Goal: Task Accomplishment & Management: Manage account settings

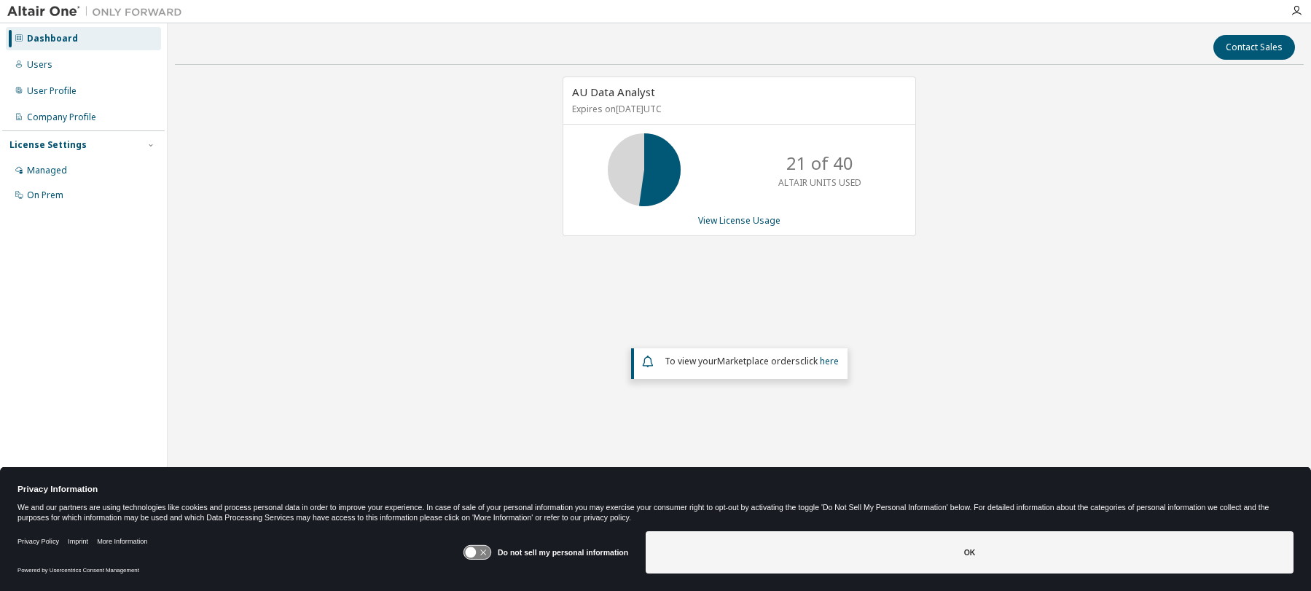
drag, startPoint x: 1095, startPoint y: 232, endPoint x: 1073, endPoint y: 240, distance: 24.2
click at [1093, 233] on div "AU Data Analyst Expires on August 31, 2026 UTC 21 of 40 ALTAIR UNITS USED View …" at bounding box center [739, 269] width 1129 height 384
drag, startPoint x: 805, startPoint y: 280, endPoint x: 776, endPoint y: 278, distance: 29.2
click at [805, 281] on div "AU Data Analyst Expires on August 31, 2026 UTC 21 of 40 ALTAIR UNITS USED View …" at bounding box center [739, 269] width 1129 height 384
click at [716, 222] on link "View License Usage" at bounding box center [739, 220] width 82 height 12
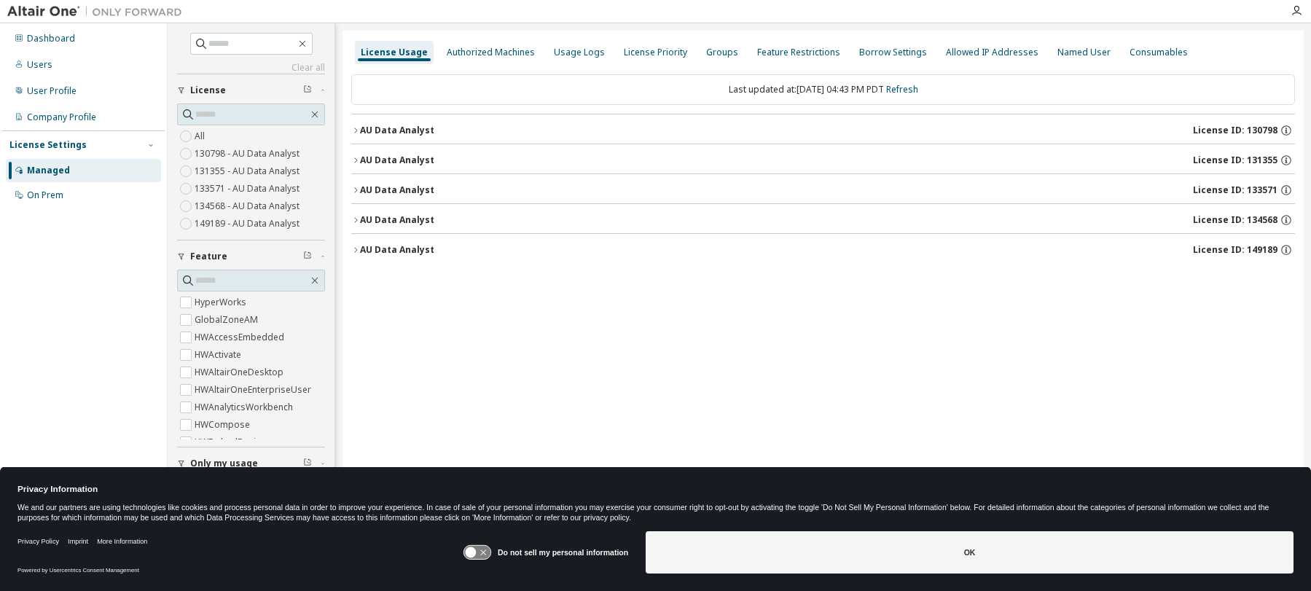
click at [399, 51] on div "License Usage" at bounding box center [394, 53] width 67 height 12
click at [356, 131] on icon "button" at bounding box center [355, 130] width 3 height 5
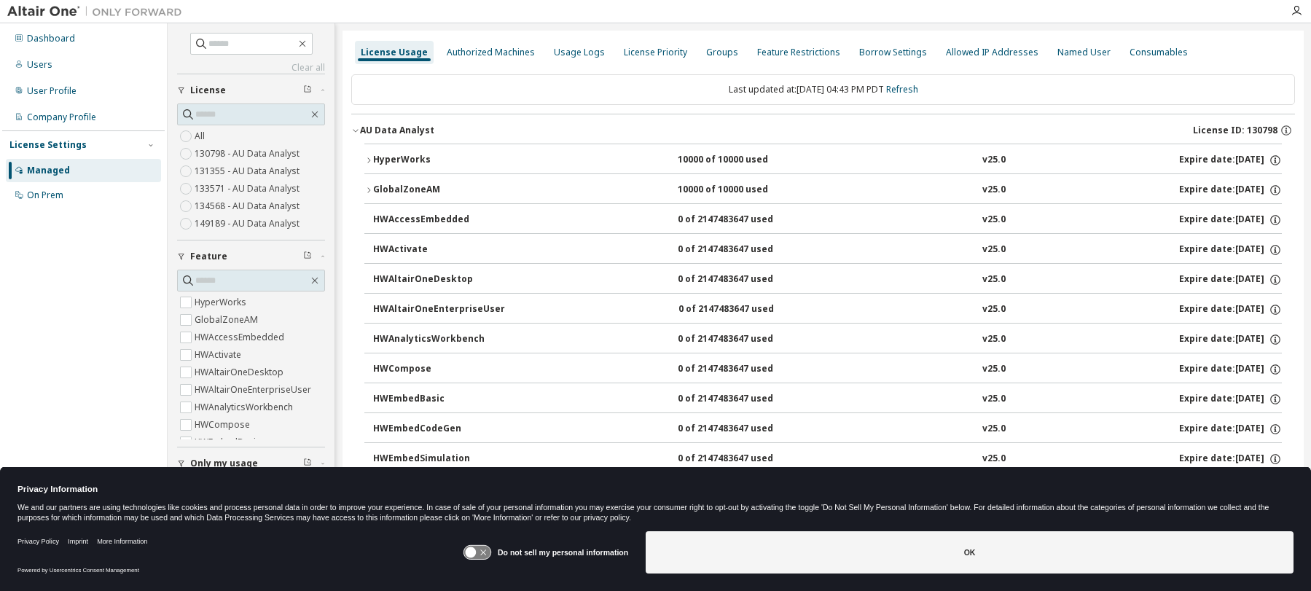
click at [390, 54] on div "License Usage" at bounding box center [394, 53] width 67 height 12
click at [355, 127] on icon "button" at bounding box center [355, 130] width 9 height 9
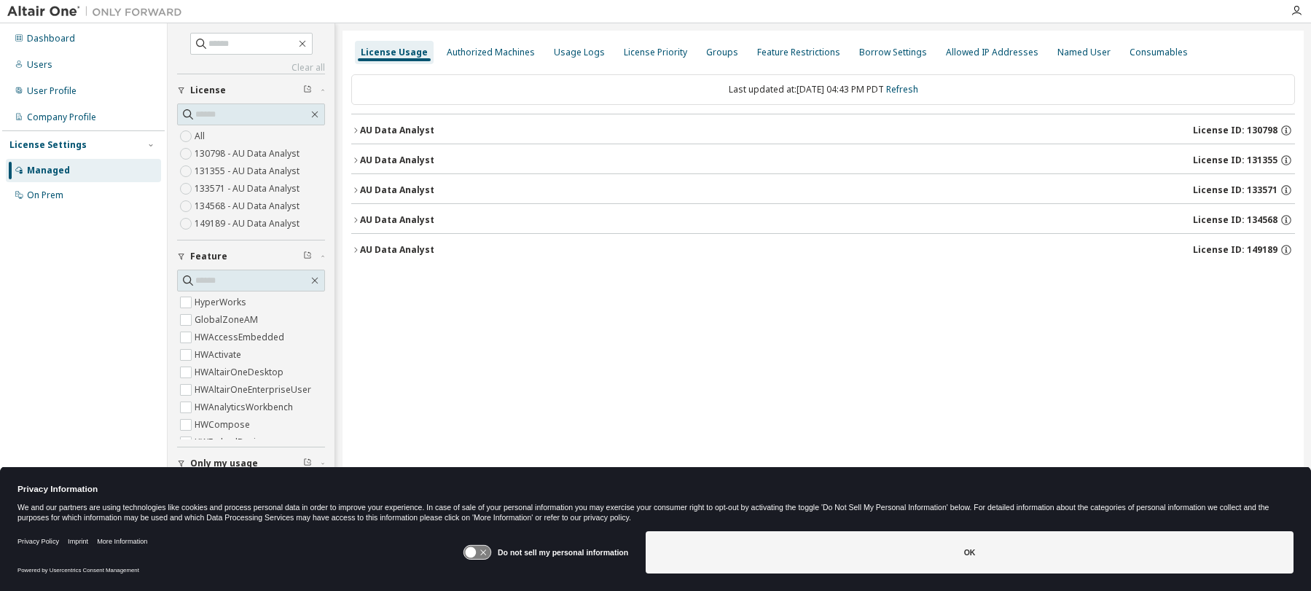
click at [48, 144] on div "License Settings" at bounding box center [47, 145] width 77 height 12
click at [65, 147] on div "License Settings" at bounding box center [47, 145] width 77 height 12
click at [44, 89] on div "User Profile" at bounding box center [52, 91] width 50 height 12
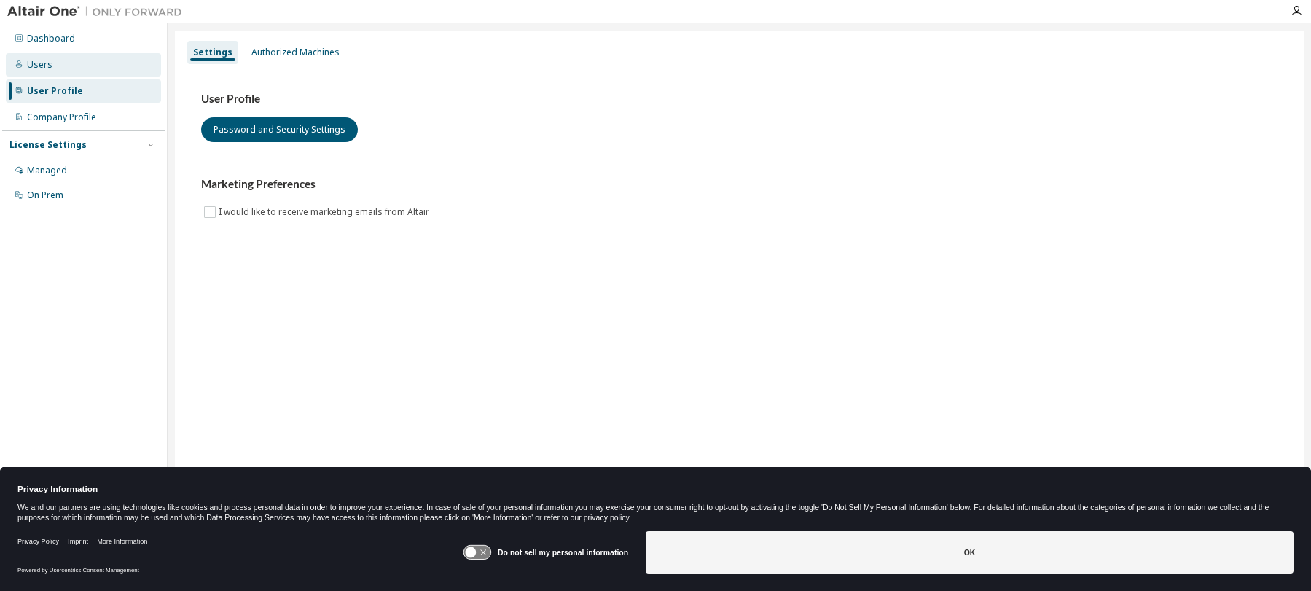
click at [31, 65] on div "Users" at bounding box center [40, 65] width 26 height 12
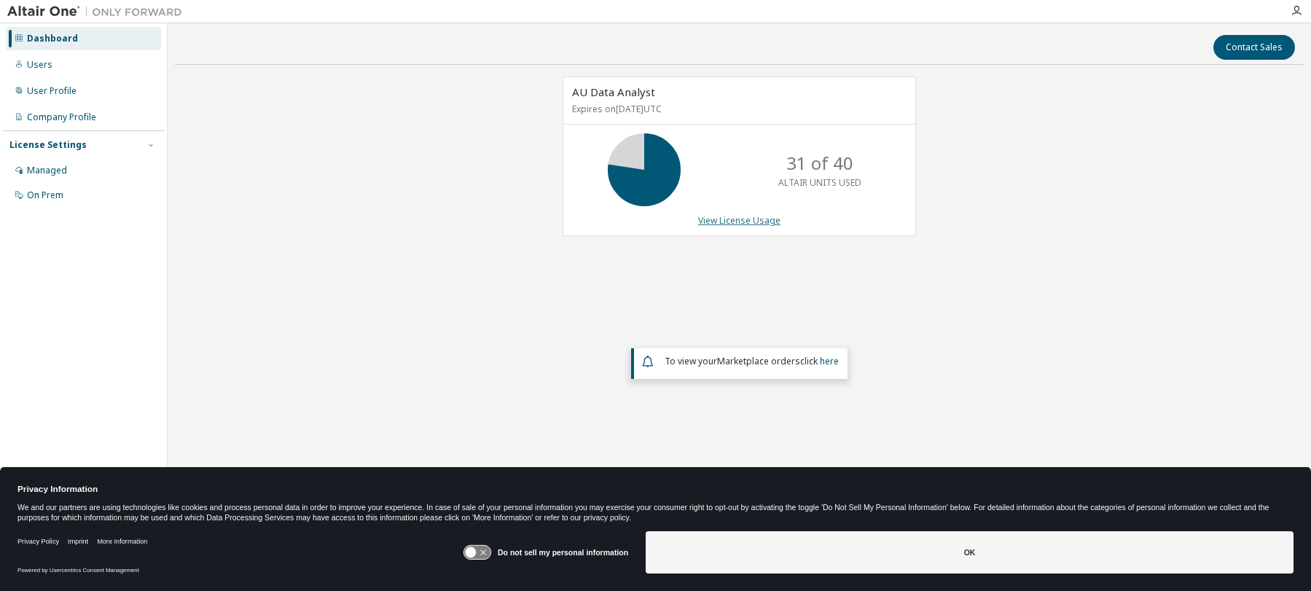
click at [726, 216] on link "View License Usage" at bounding box center [739, 220] width 82 height 12
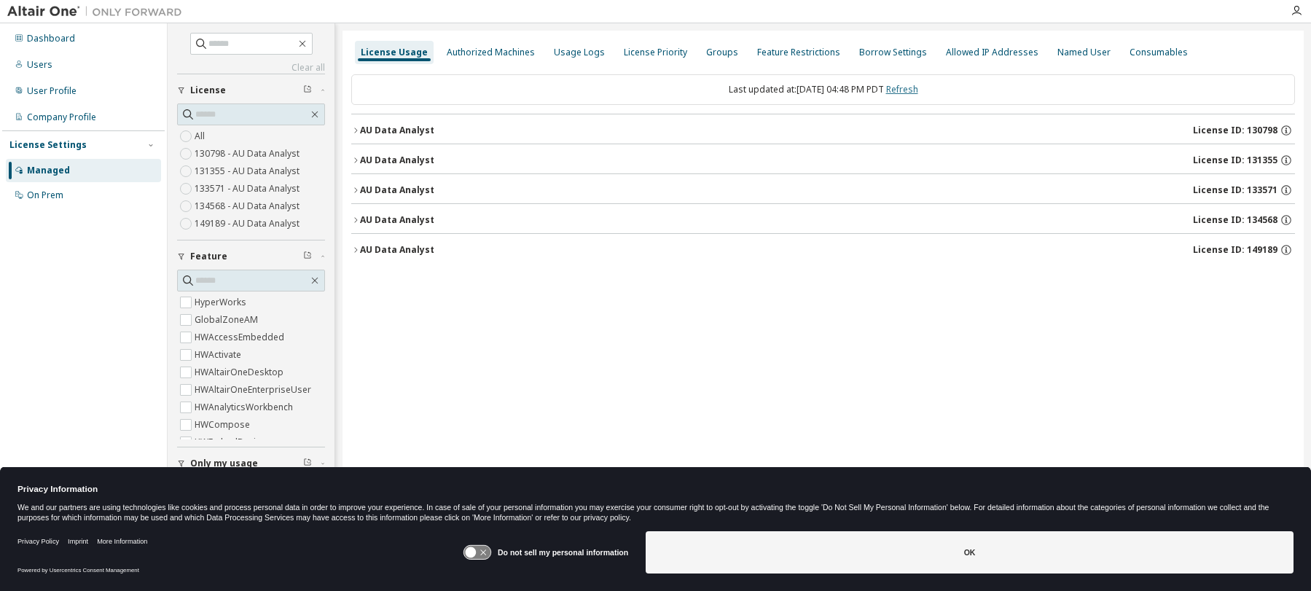
click at [912, 85] on link "Refresh" at bounding box center [902, 89] width 32 height 12
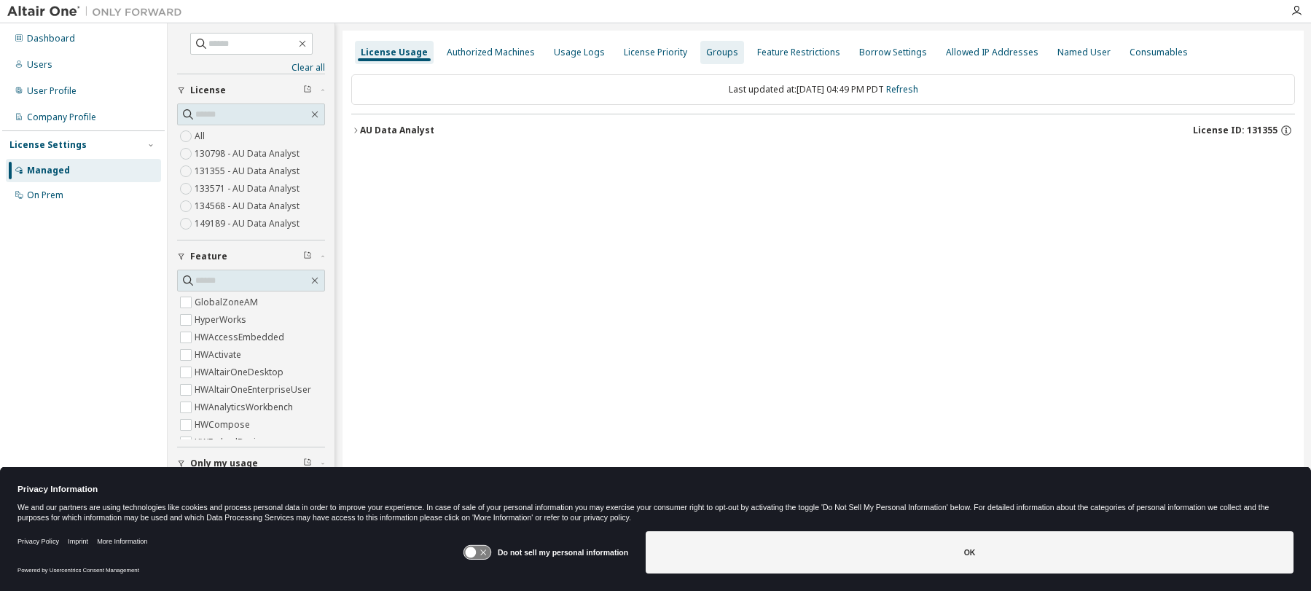
click at [706, 53] on div "Groups" at bounding box center [722, 53] width 32 height 12
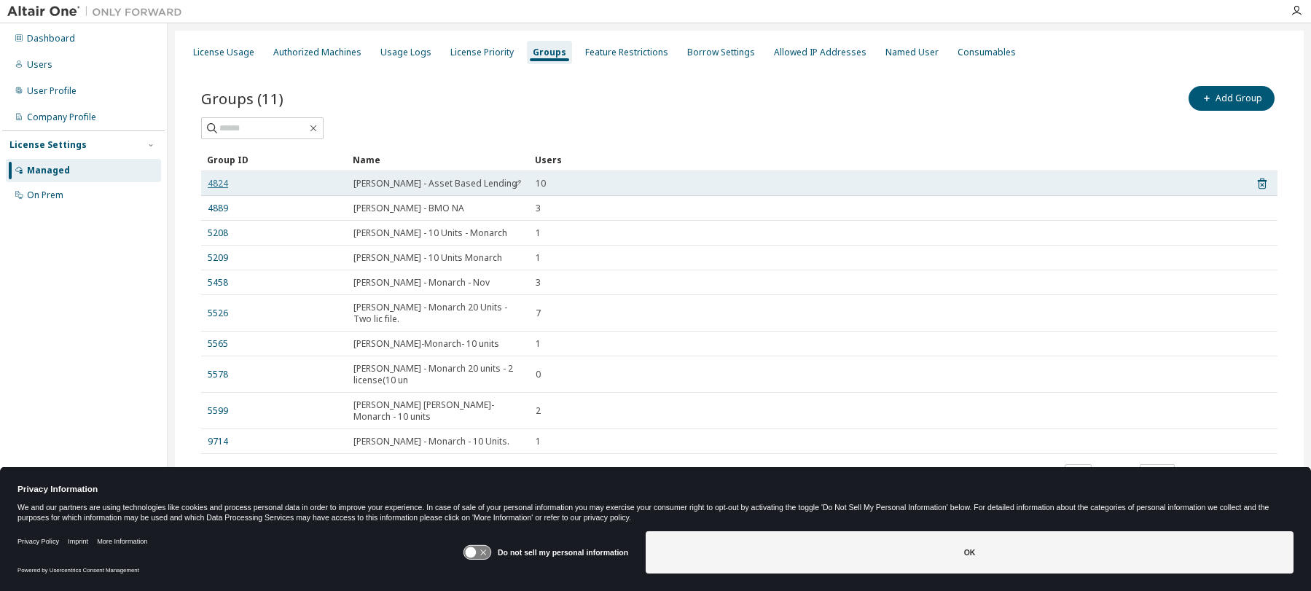
click at [218, 181] on link "4824" at bounding box center [218, 184] width 20 height 12
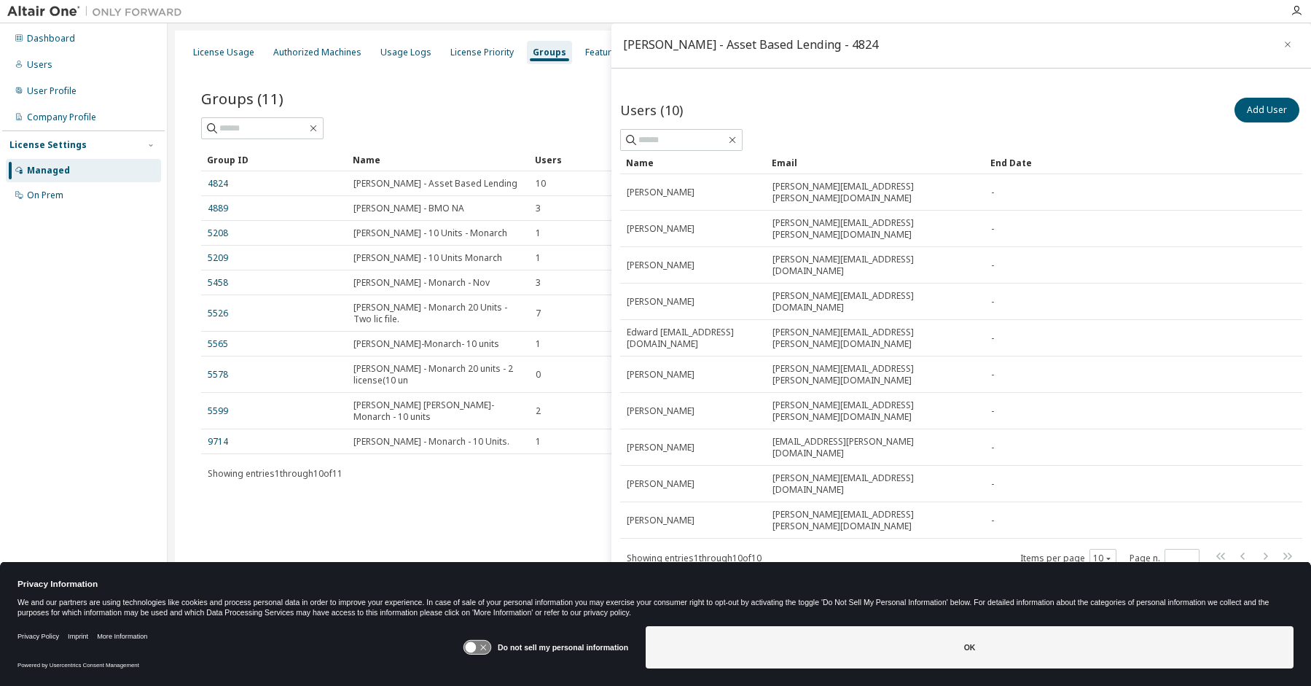
scroll to position [2, 0]
click at [220, 49] on div "License Usage" at bounding box center [223, 53] width 61 height 12
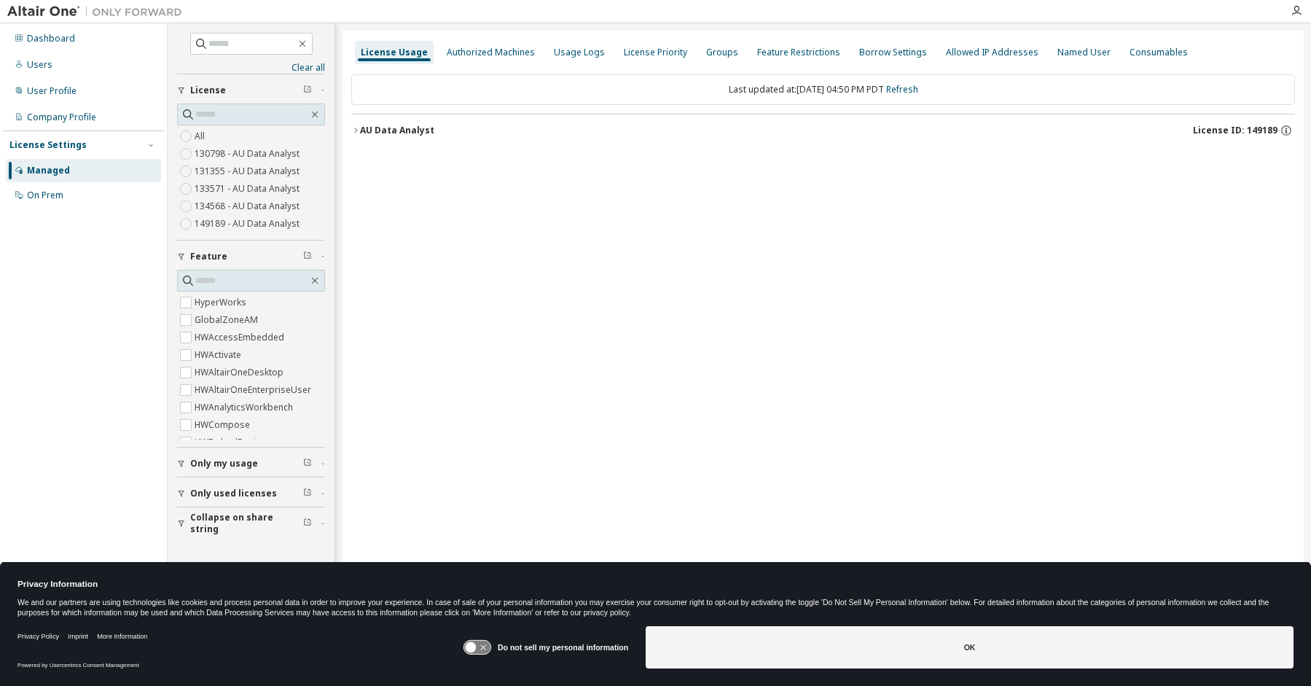
click at [397, 130] on div "AU Data Analyst" at bounding box center [397, 131] width 74 height 12
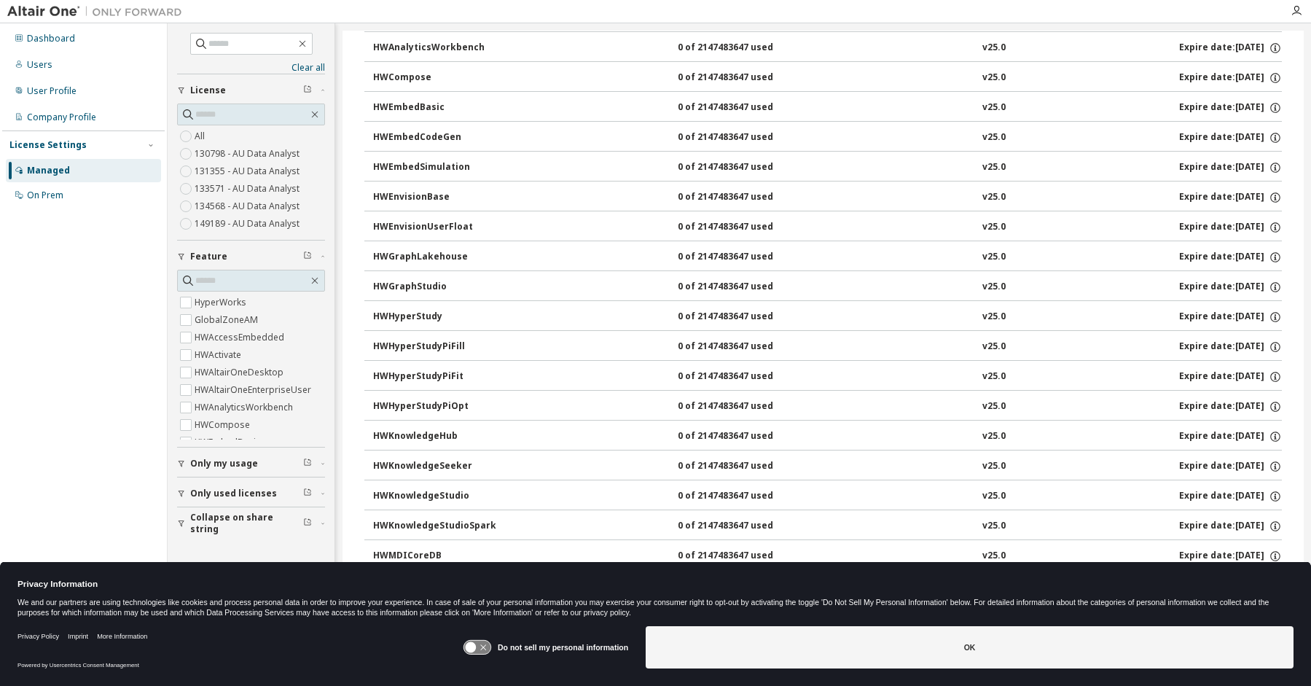
scroll to position [437, 0]
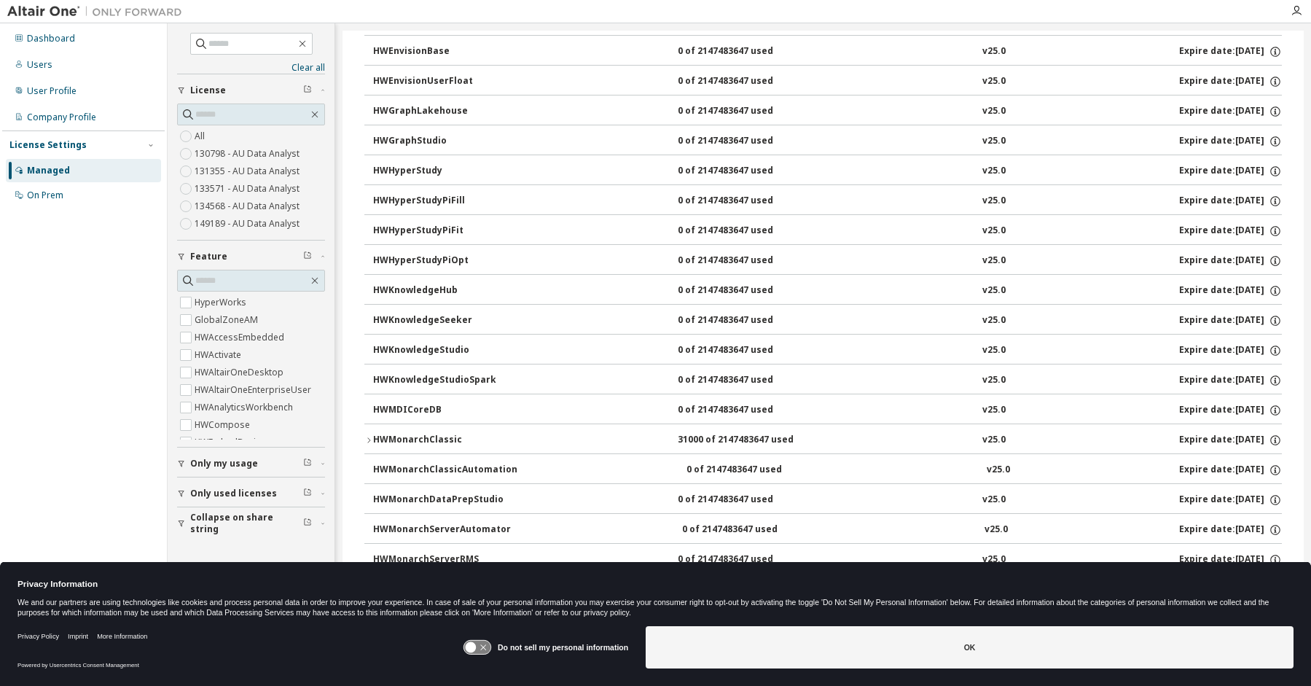
click at [678, 442] on div "31000 of 2147483647 used" at bounding box center [743, 440] width 131 height 13
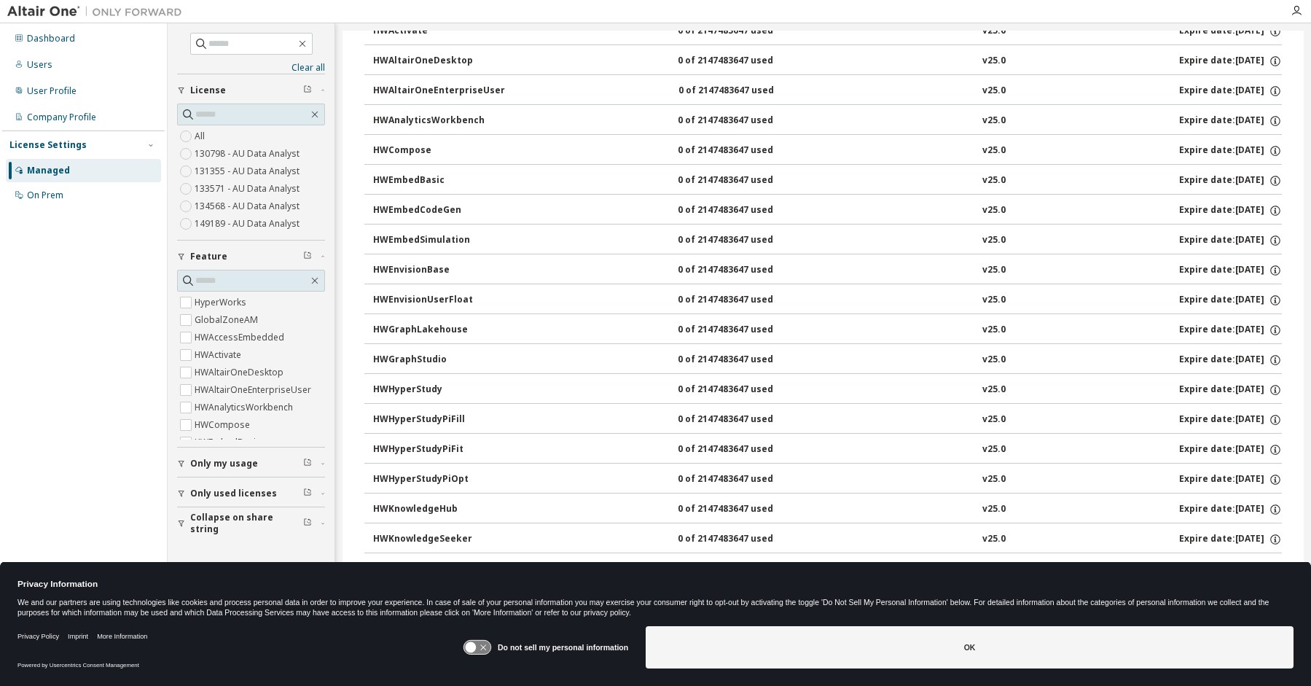
scroll to position [0, 0]
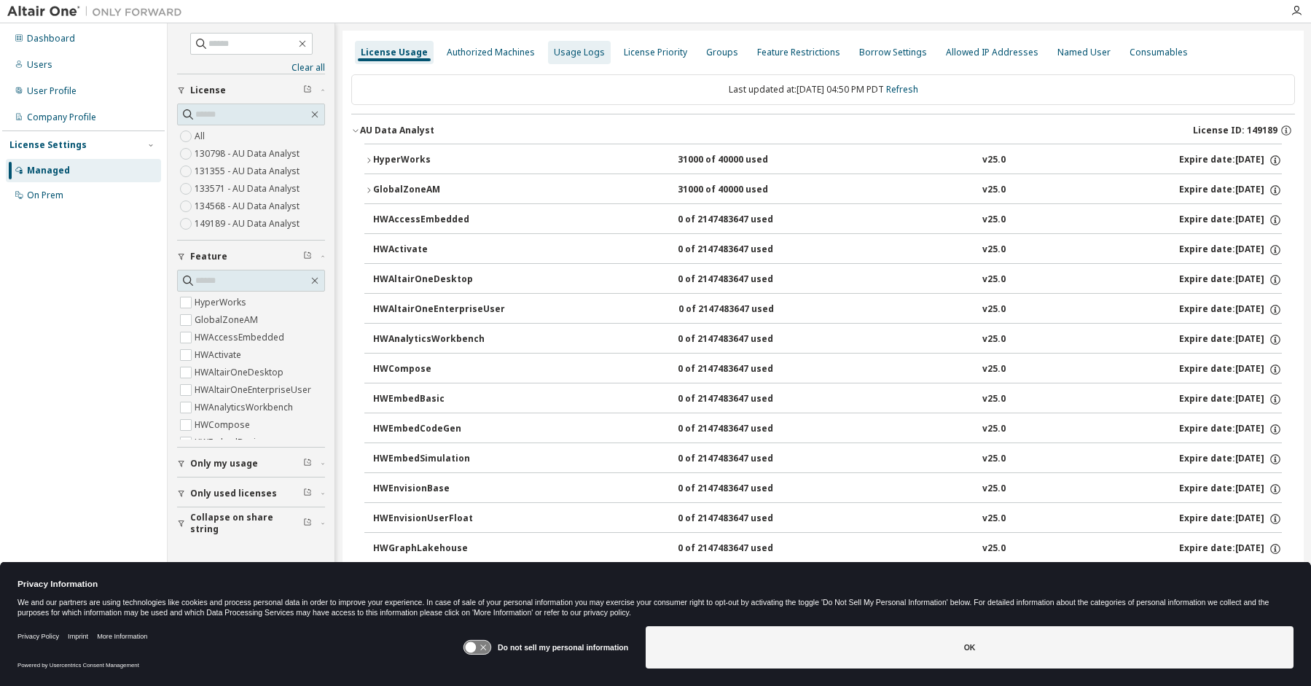
click at [570, 52] on div "Usage Logs" at bounding box center [579, 53] width 51 height 12
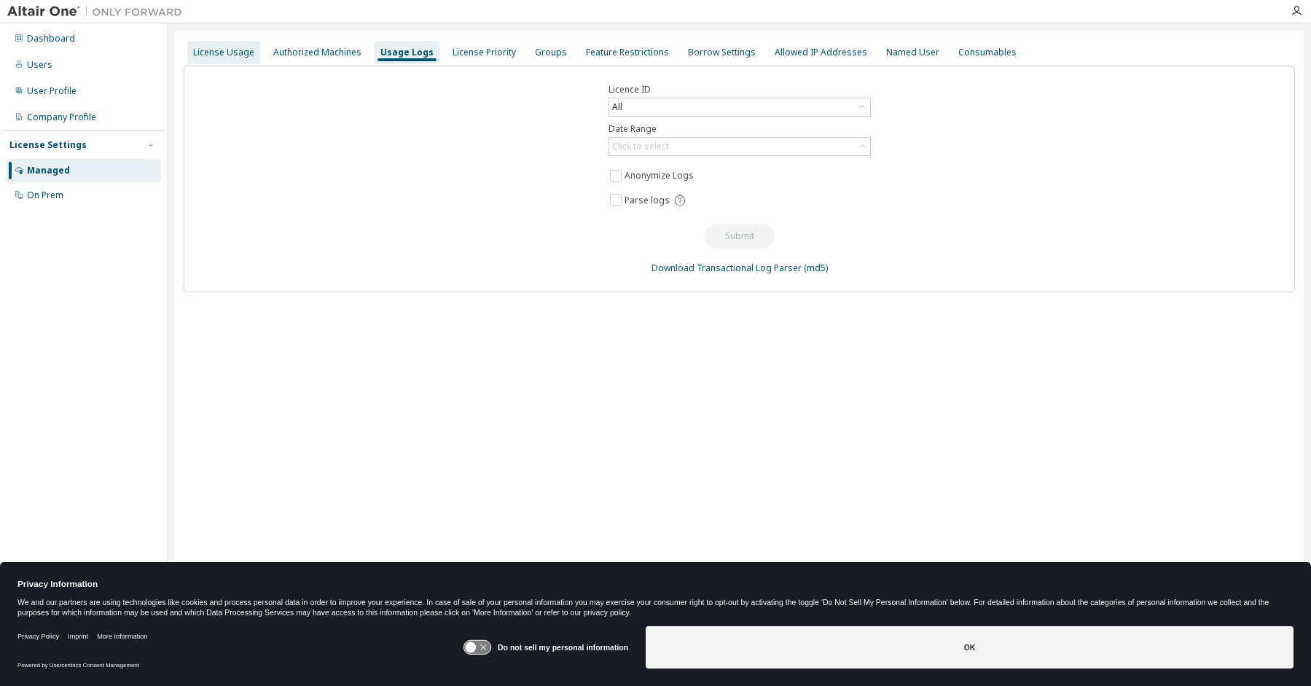
click at [222, 58] on div "License Usage" at bounding box center [223, 52] width 73 height 23
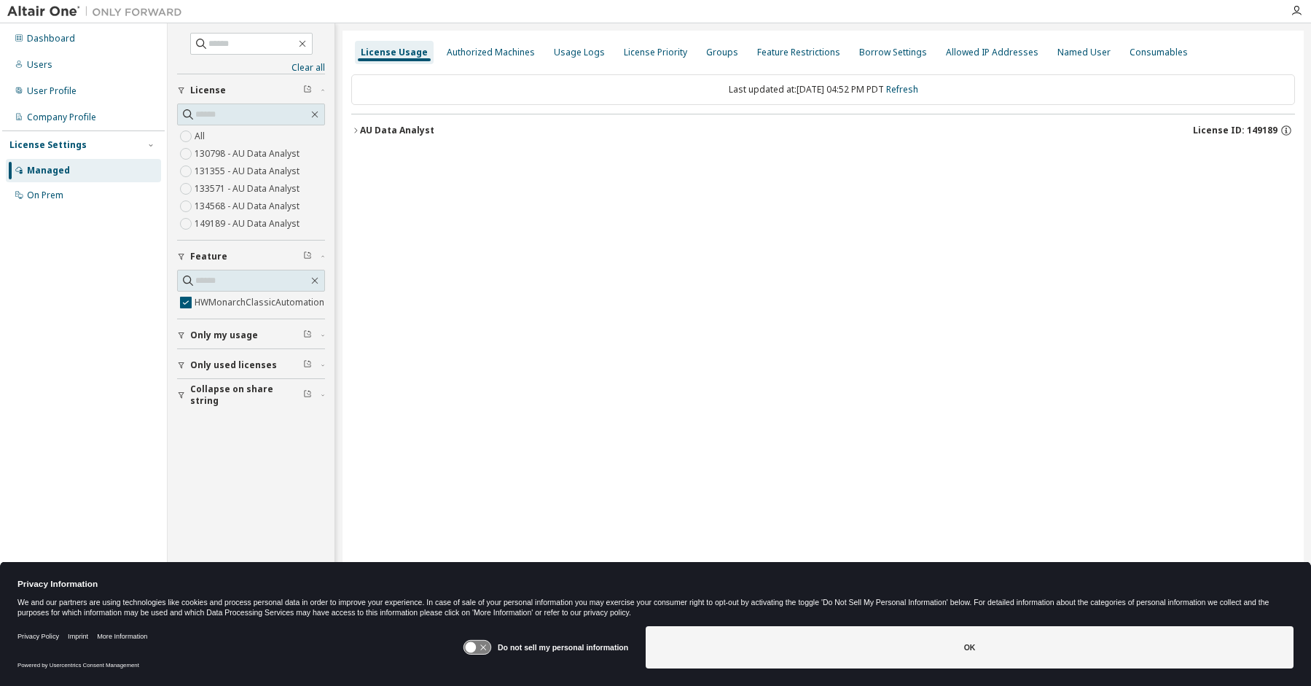
click at [356, 128] on icon "button" at bounding box center [355, 130] width 9 height 9
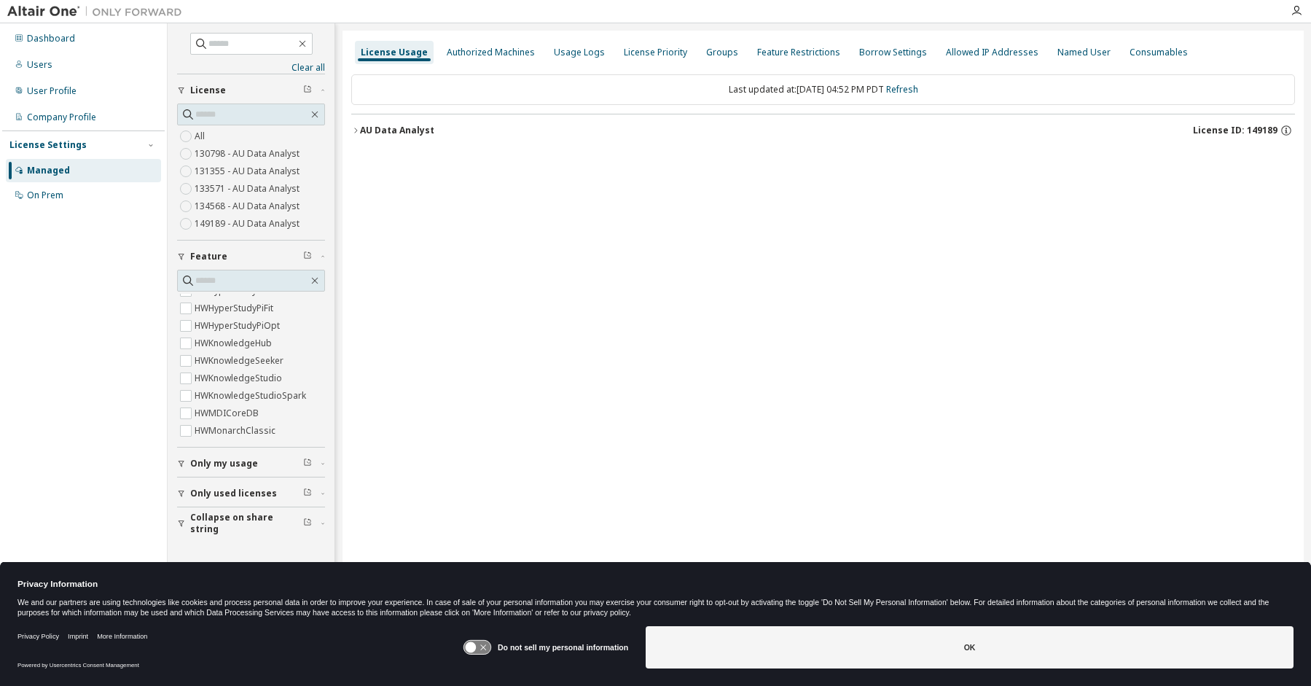
scroll to position [364, 0]
click at [228, 358] on label "HWMonarchClassic" at bounding box center [237, 357] width 84 height 17
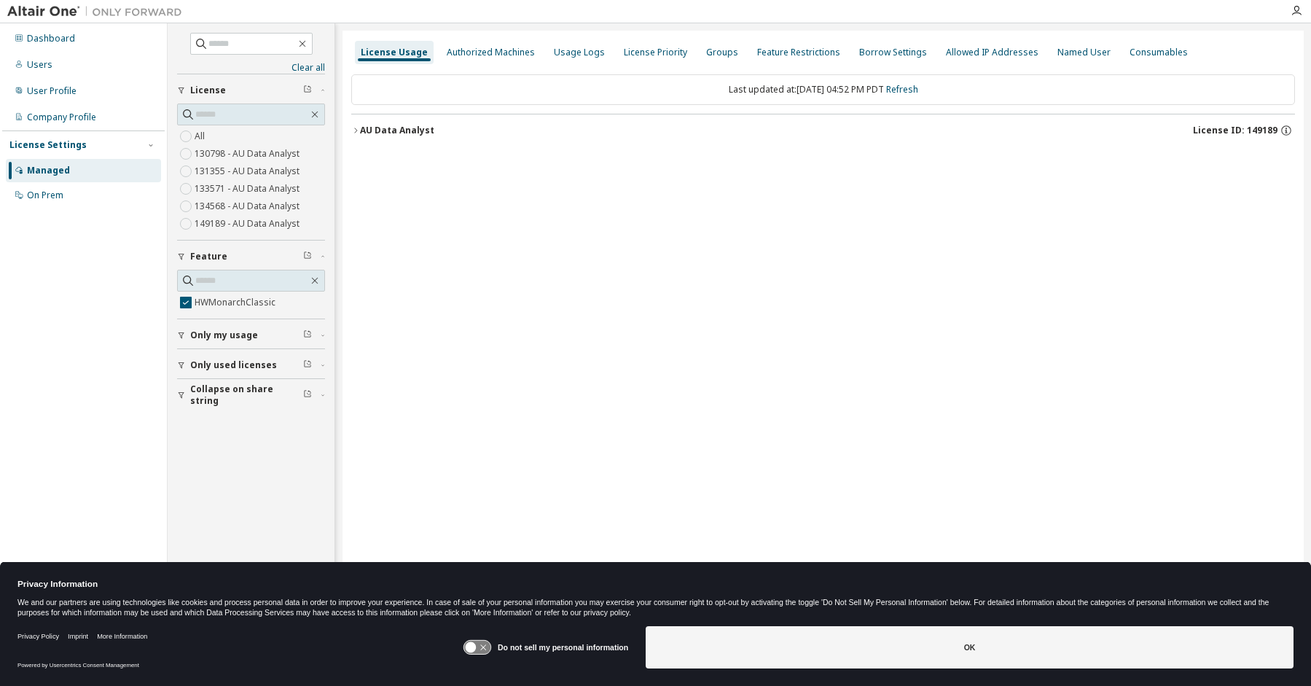
scroll to position [0, 0]
click at [356, 129] on icon "button" at bounding box center [355, 130] width 3 height 5
click at [369, 160] on icon "button" at bounding box center [368, 160] width 9 height 9
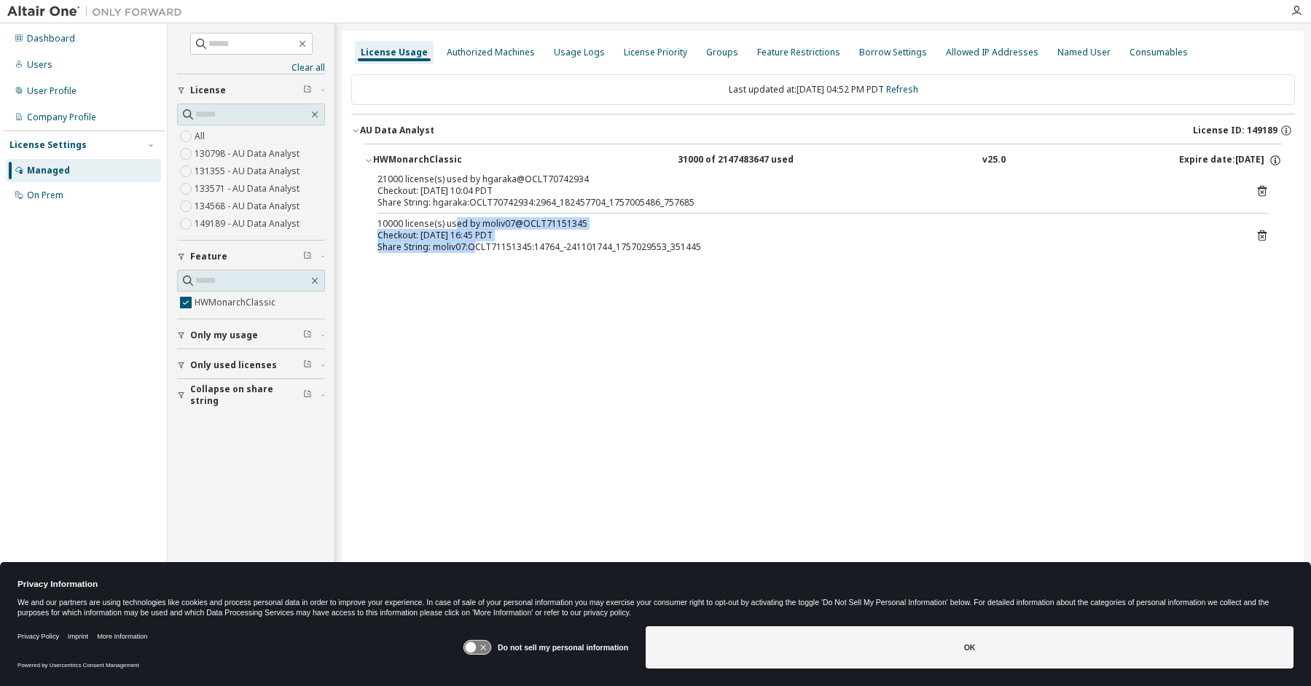
drag, startPoint x: 464, startPoint y: 236, endPoint x: 474, endPoint y: 247, distance: 14.5
click at [474, 247] on div "10000 license(s) used by moliv07@OCLT71151345 Checkout: [DATE] 16:45 PDT Share …" at bounding box center [805, 235] width 856 height 35
drag, startPoint x: 474, startPoint y: 247, endPoint x: 522, endPoint y: 261, distance: 50.7
click at [522, 261] on div "HWMonarchClassic 31000 of 2147483647 used v25.0 Expire date: [DATE] 21000 licen…" at bounding box center [823, 204] width 944 height 121
click at [447, 235] on div "Checkout: [DATE] 16:45 PDT" at bounding box center [805, 236] width 856 height 12
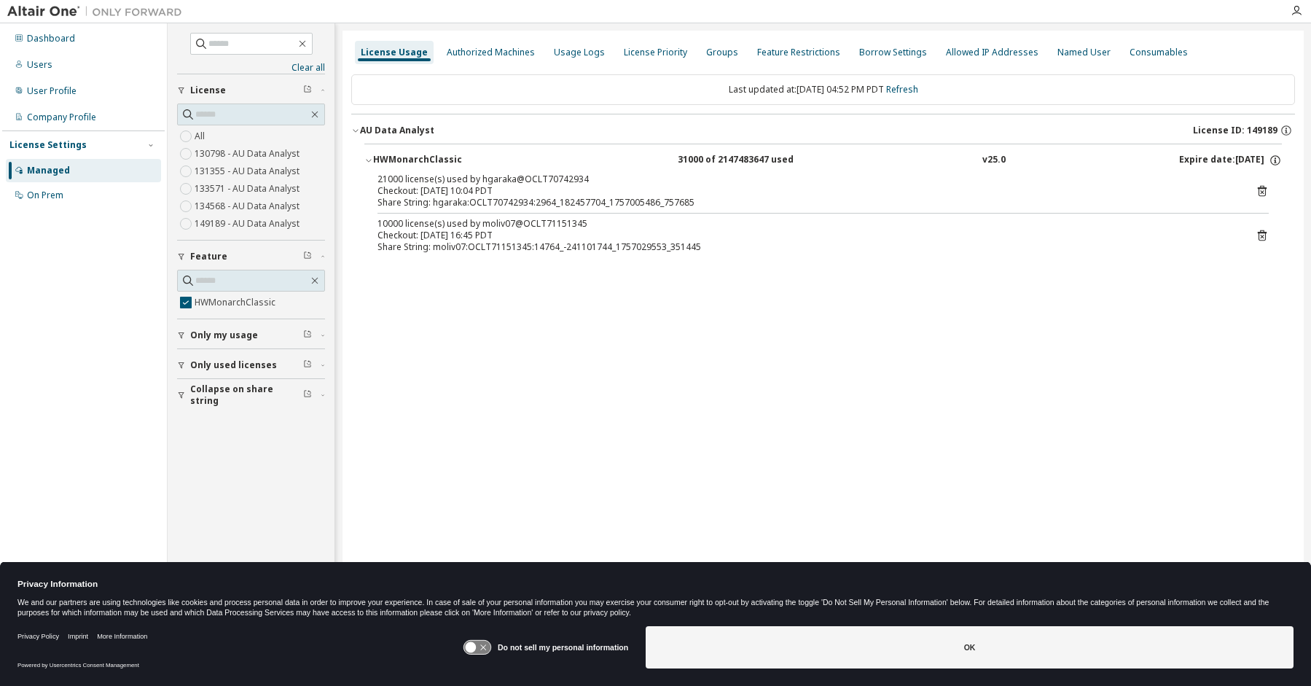
click at [1265, 234] on icon at bounding box center [1262, 235] width 9 height 11
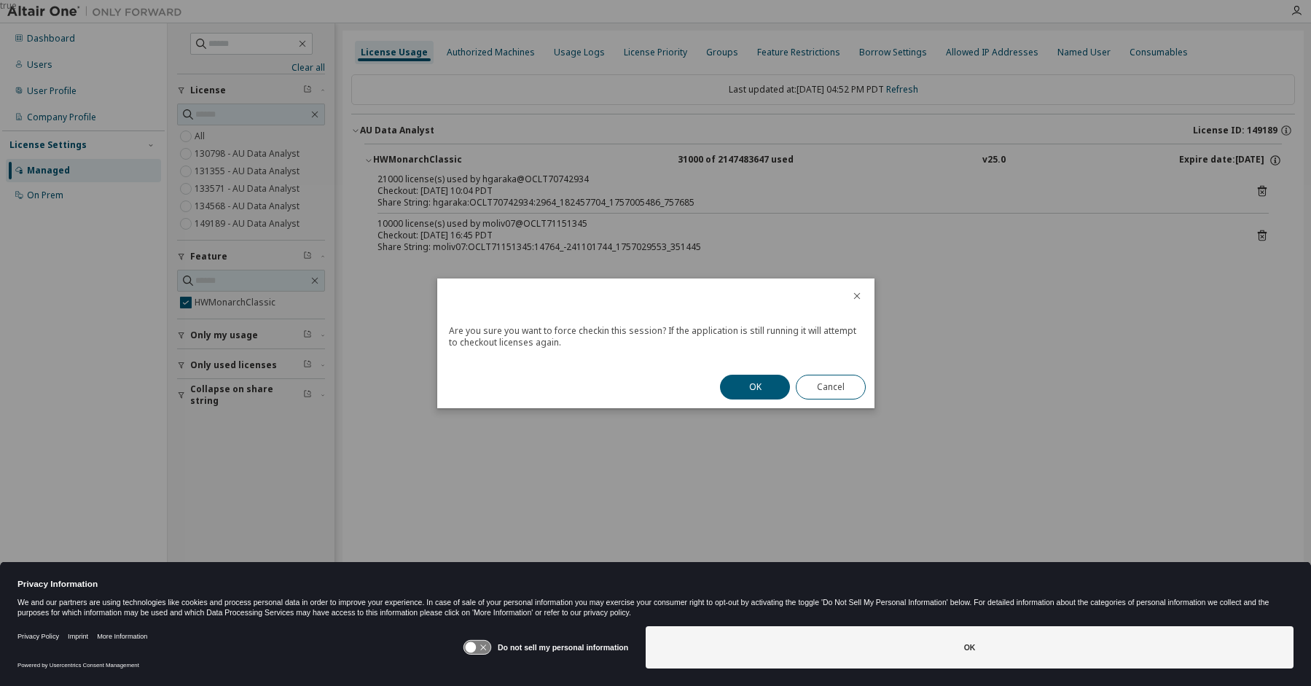
click at [662, 372] on div "Are you sure you want to force checkin this session? If the application is stil…" at bounding box center [655, 343] width 437 height 130
click at [857, 296] on icon "close" at bounding box center [856, 295] width 7 height 7
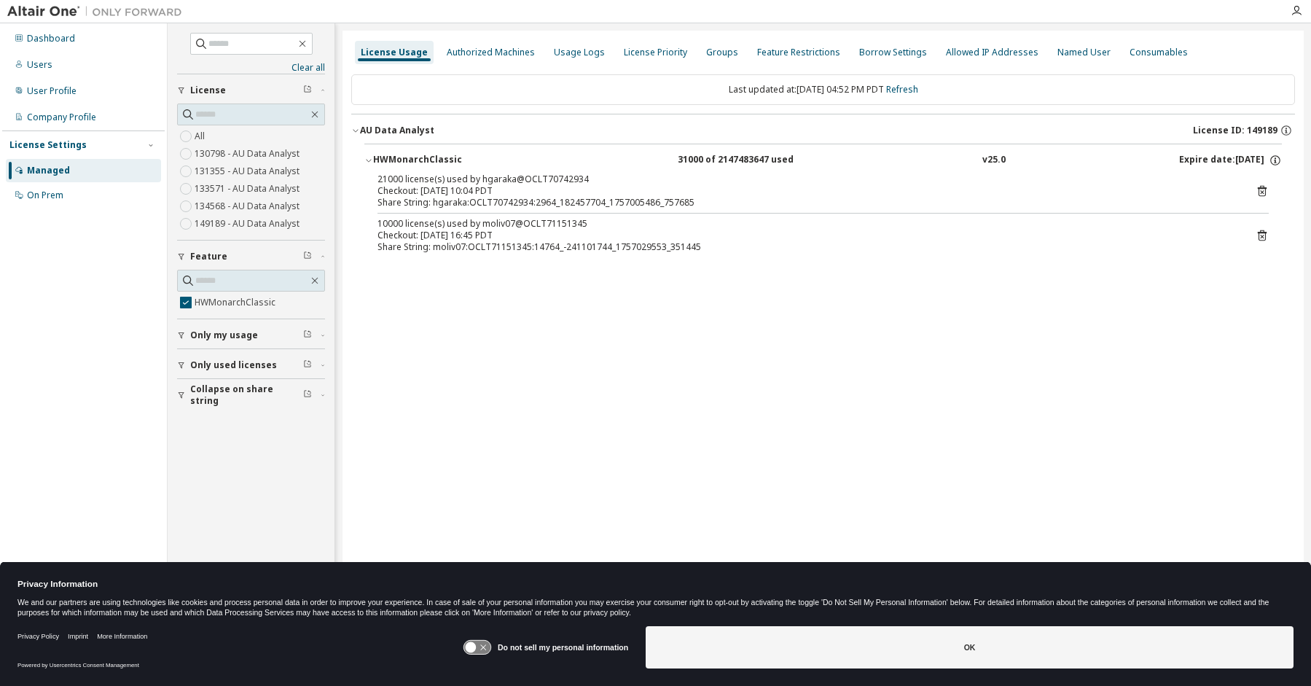
click at [354, 129] on icon "button" at bounding box center [355, 130] width 9 height 9
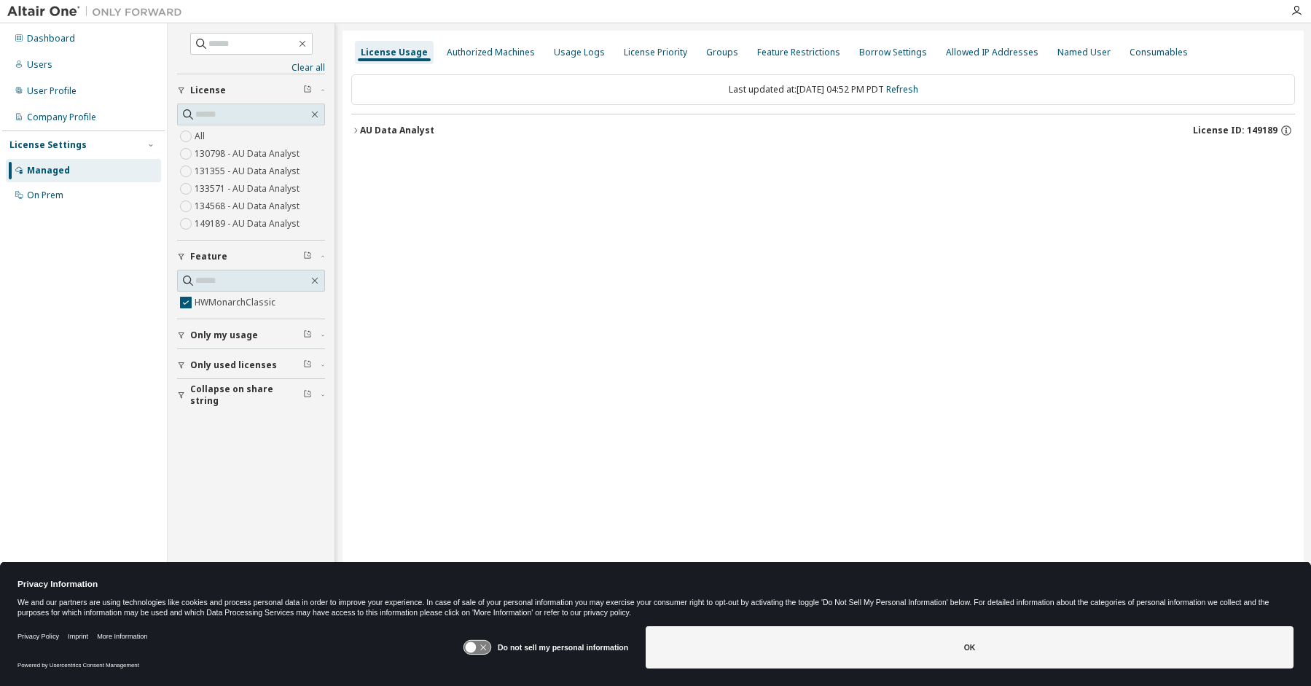
click at [354, 129] on icon "button" at bounding box center [355, 130] width 9 height 9
click at [368, 158] on icon "button" at bounding box center [368, 159] width 3 height 5
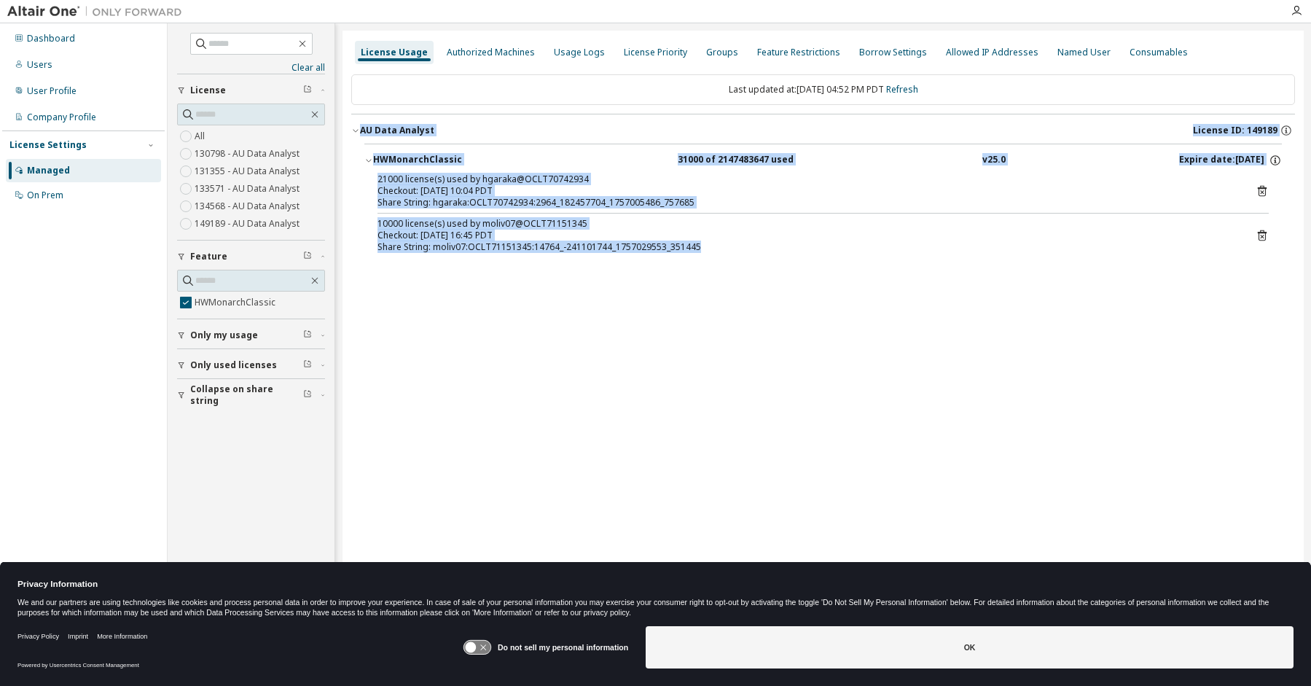
click at [1264, 235] on icon at bounding box center [1261, 235] width 13 height 13
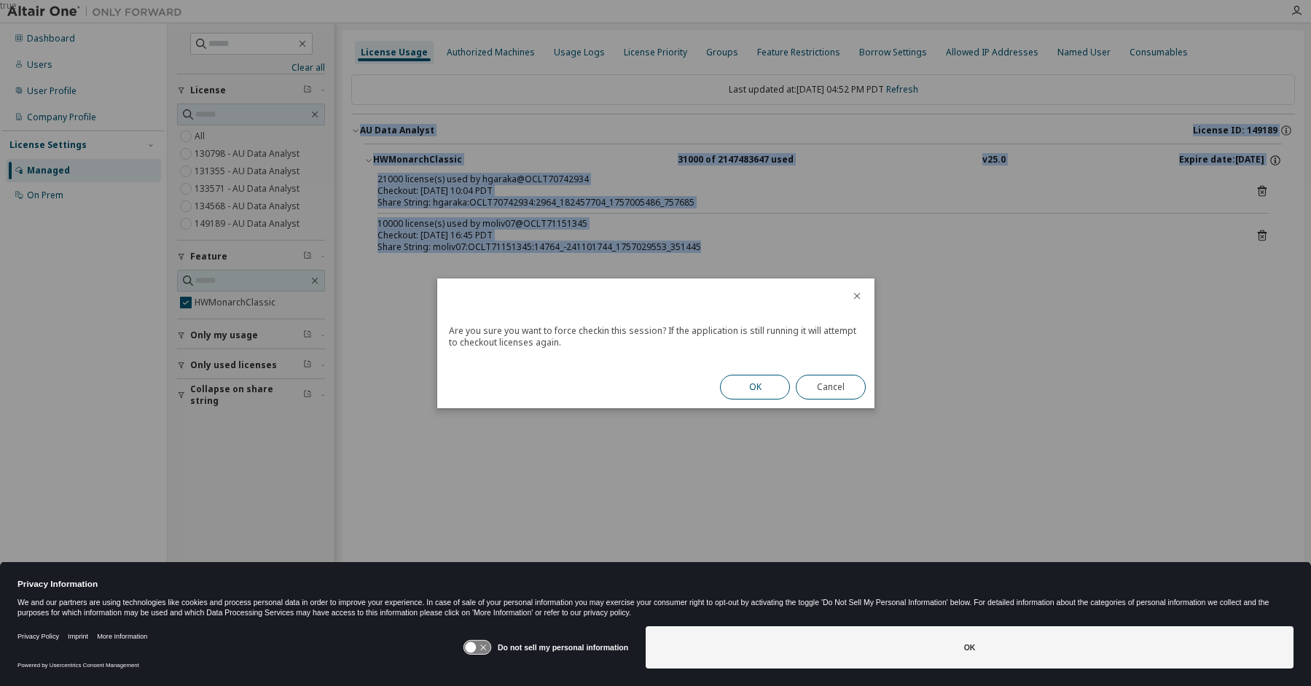
click at [748, 385] on button "OK" at bounding box center [755, 387] width 70 height 25
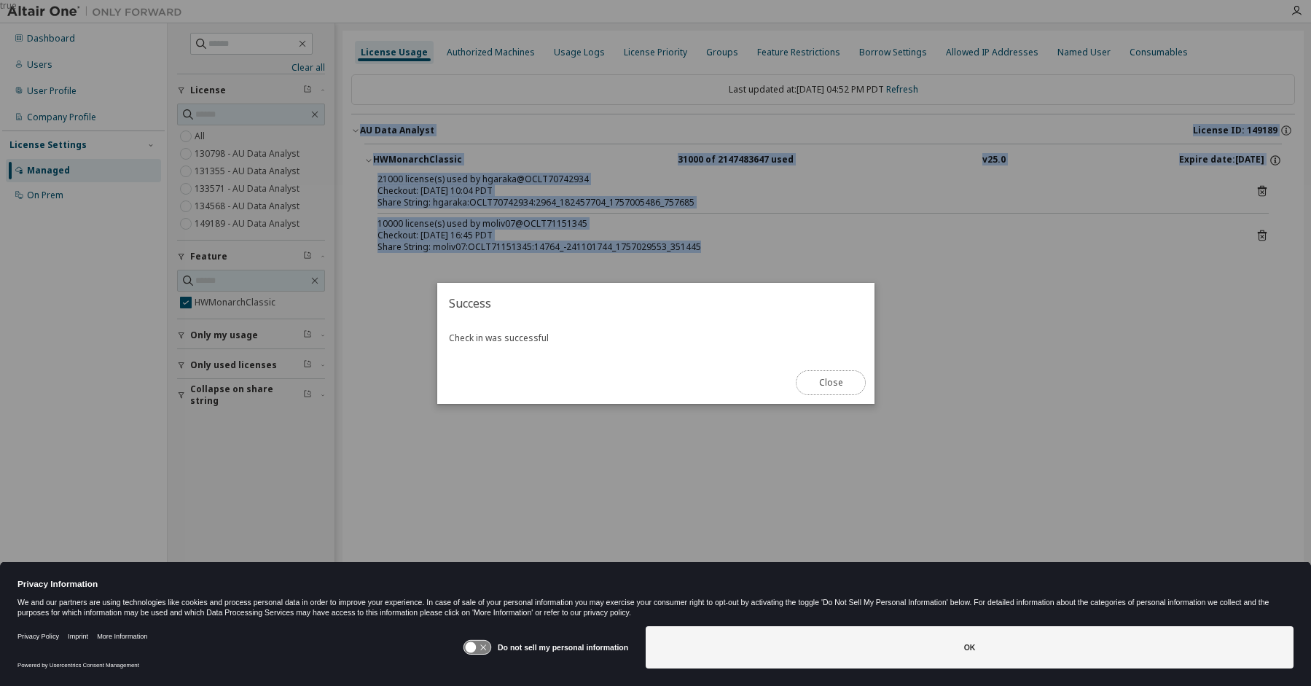
click at [823, 380] on button "Close" at bounding box center [831, 382] width 70 height 25
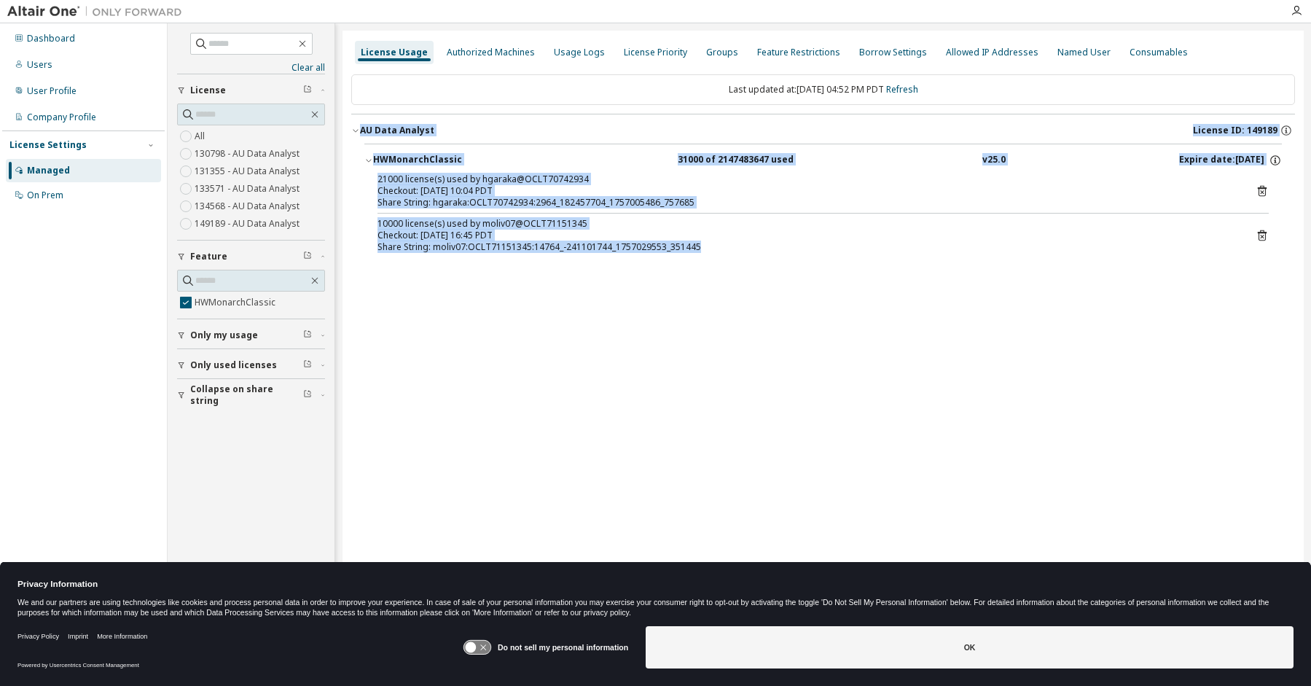
drag, startPoint x: 481, startPoint y: 299, endPoint x: 458, endPoint y: 298, distance: 22.6
click at [480, 299] on div "License Usage Authorized Machines Usage Logs License Priority Groups Feature Re…" at bounding box center [822, 333] width 961 height 605
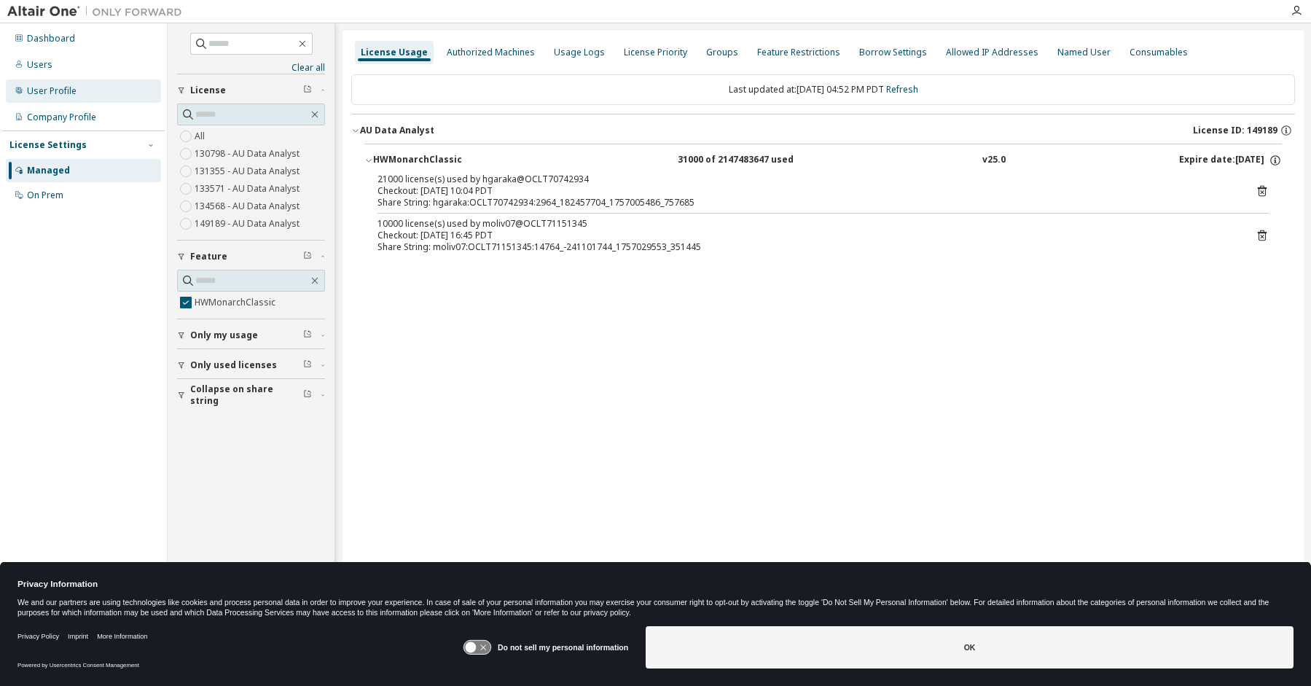
click at [55, 89] on div "User Profile" at bounding box center [52, 91] width 50 height 12
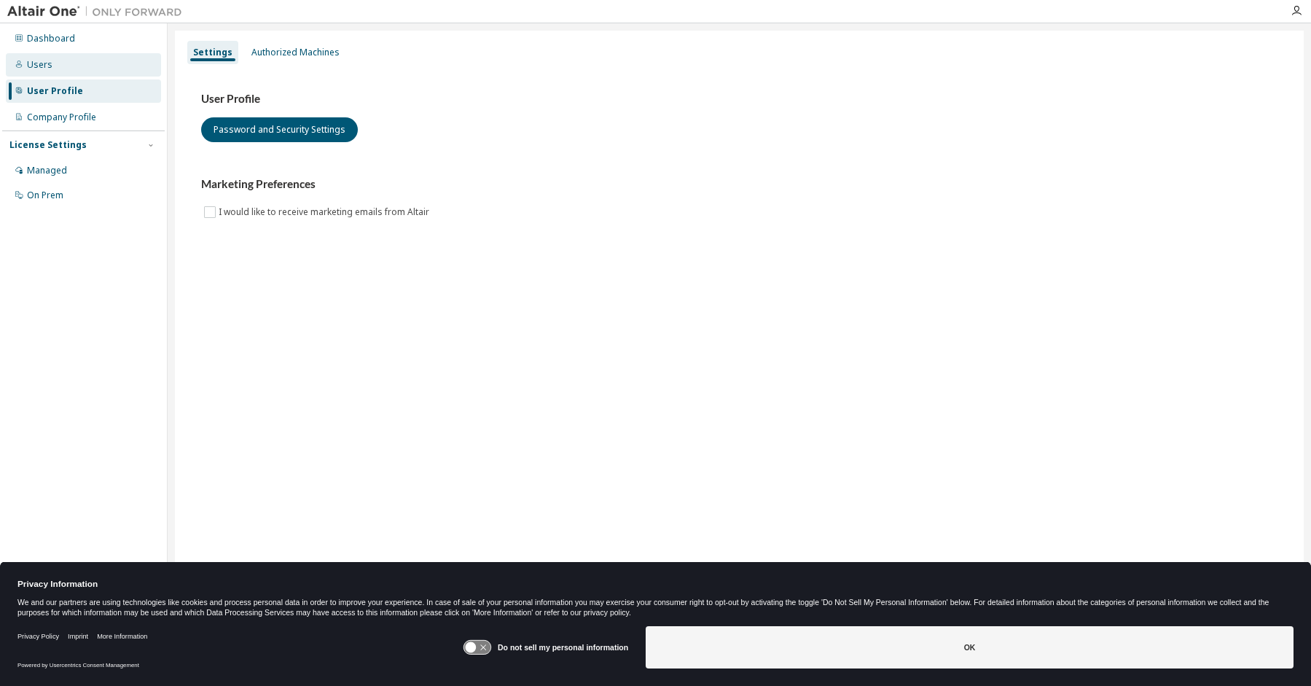
click at [47, 68] on div "Users" at bounding box center [40, 65] width 26 height 12
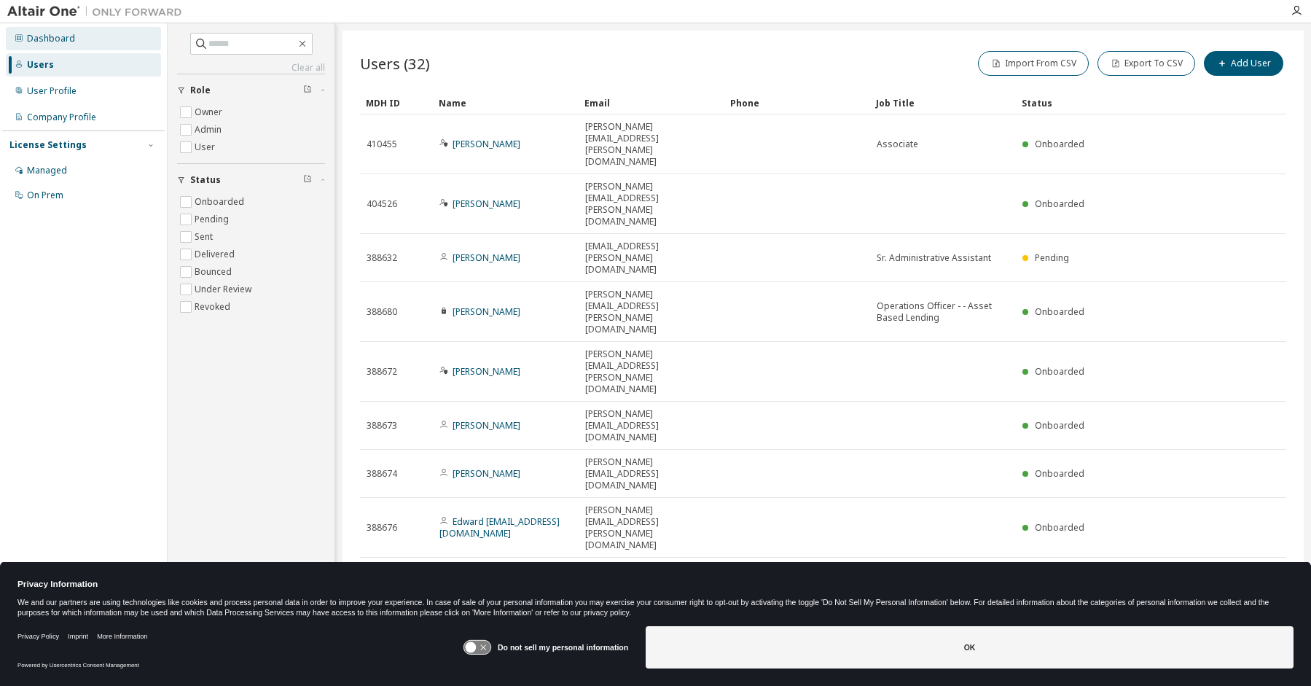
click at [54, 36] on div "Dashboard" at bounding box center [51, 39] width 48 height 12
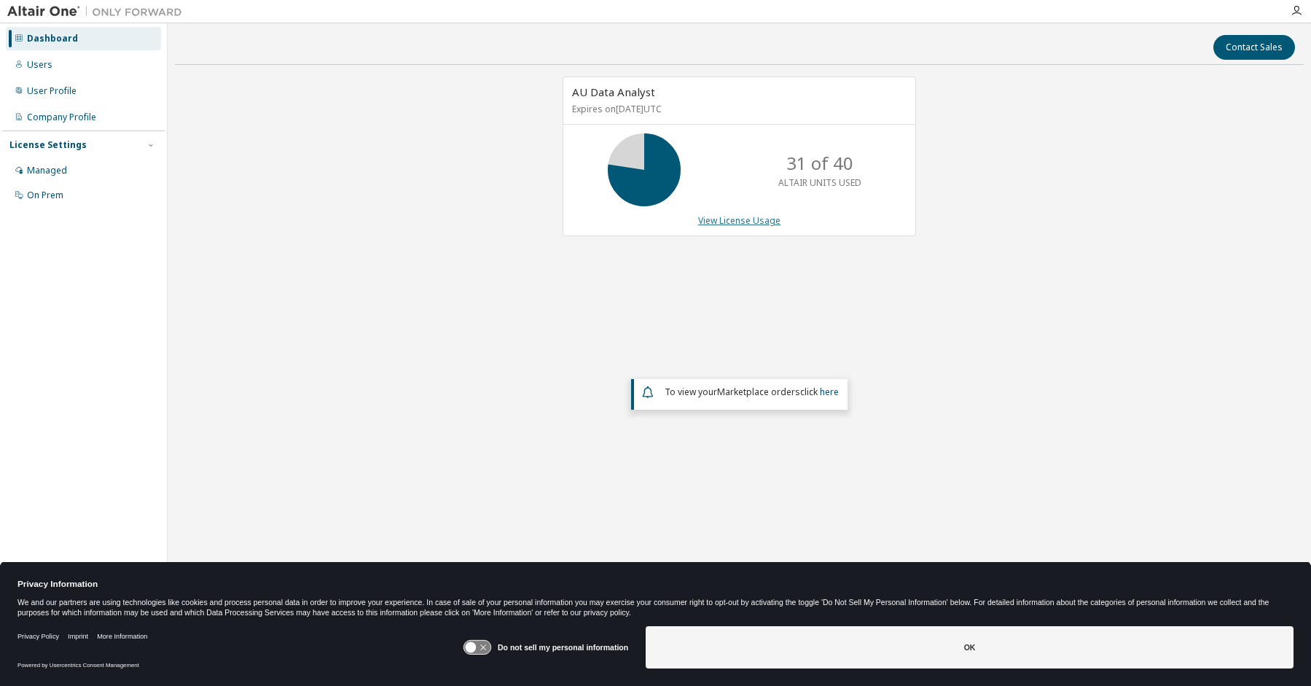
click at [712, 217] on link "View License Usage" at bounding box center [739, 220] width 82 height 12
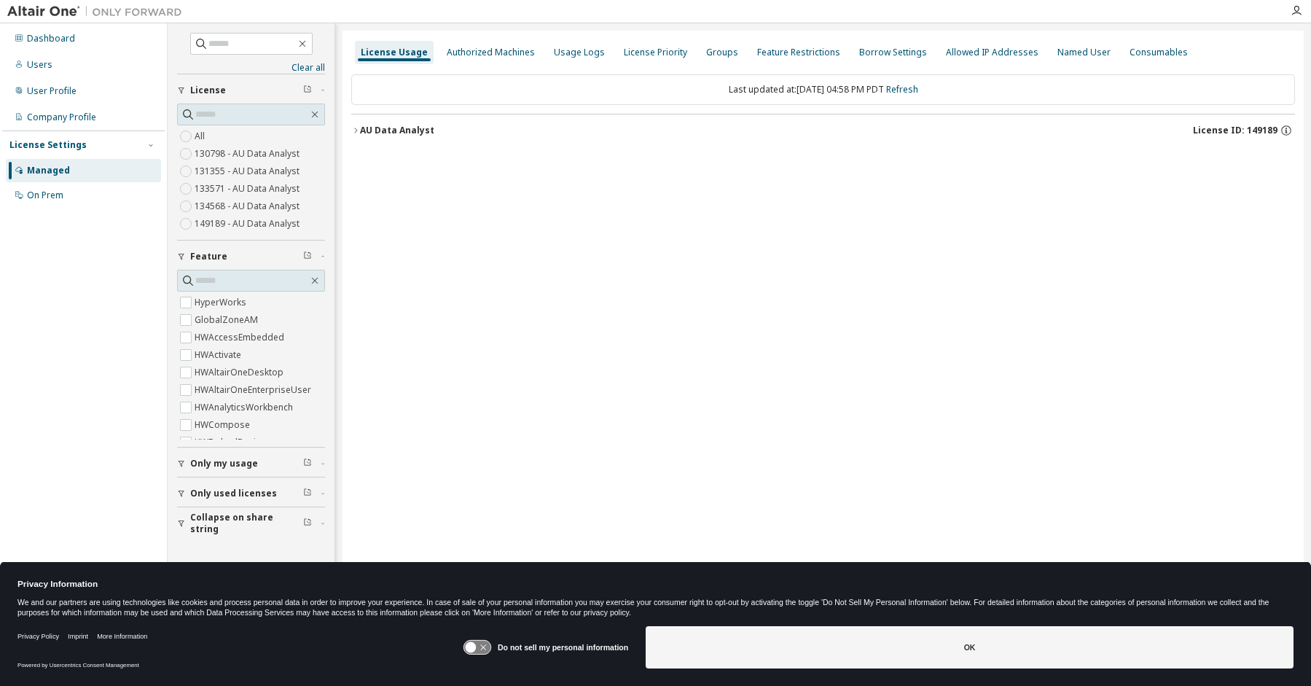
click at [355, 129] on icon "button" at bounding box center [355, 130] width 9 height 9
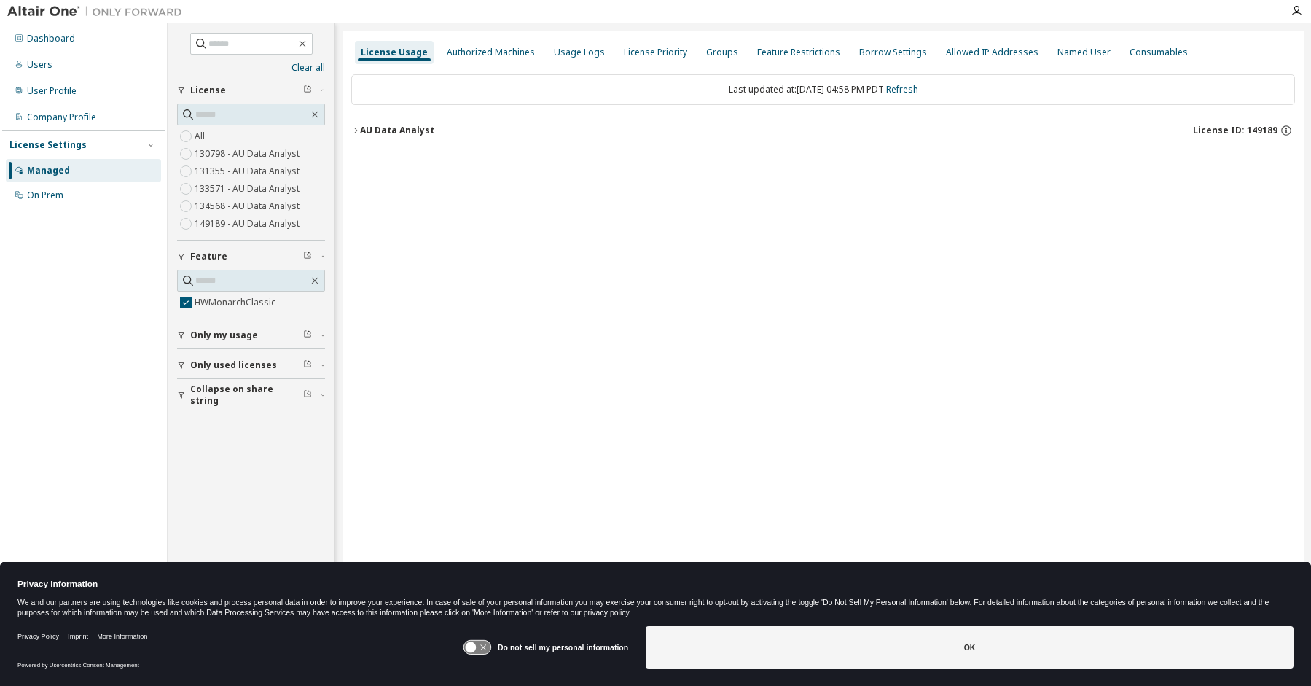
click at [238, 366] on span "Only used licenses" at bounding box center [233, 365] width 87 height 12
click at [357, 131] on icon "button" at bounding box center [355, 130] width 9 height 9
click at [366, 160] on icon "button" at bounding box center [368, 160] width 9 height 9
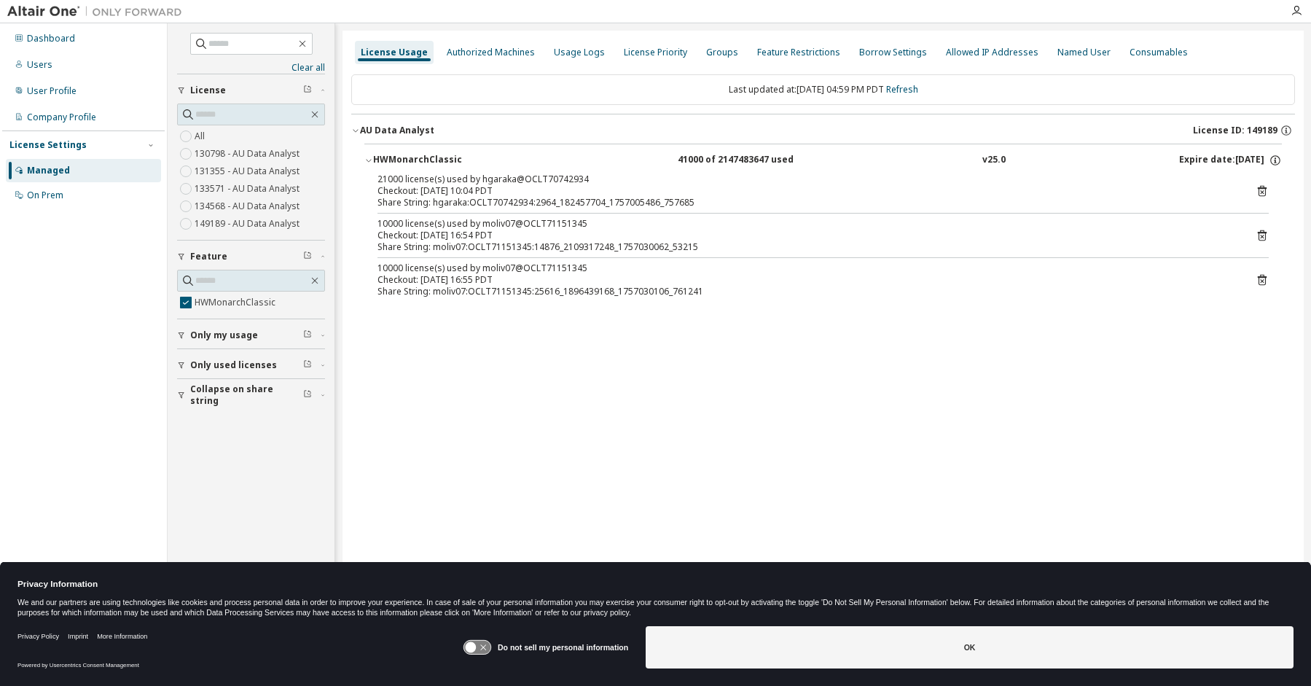
drag, startPoint x: 1013, startPoint y: 299, endPoint x: 1103, endPoint y: 222, distance: 117.8
click at [1016, 299] on div "21000 license(s) used by hgaraka@OCLT70742934 Checkout: [DATE] 10:04 PDT Share …" at bounding box center [822, 238] width 917 height 130
click at [1075, 324] on div "License Usage Authorized Machines Usage Logs License Priority Groups Feature Re…" at bounding box center [822, 333] width 961 height 605
click at [36, 39] on div "Dashboard" at bounding box center [51, 39] width 48 height 12
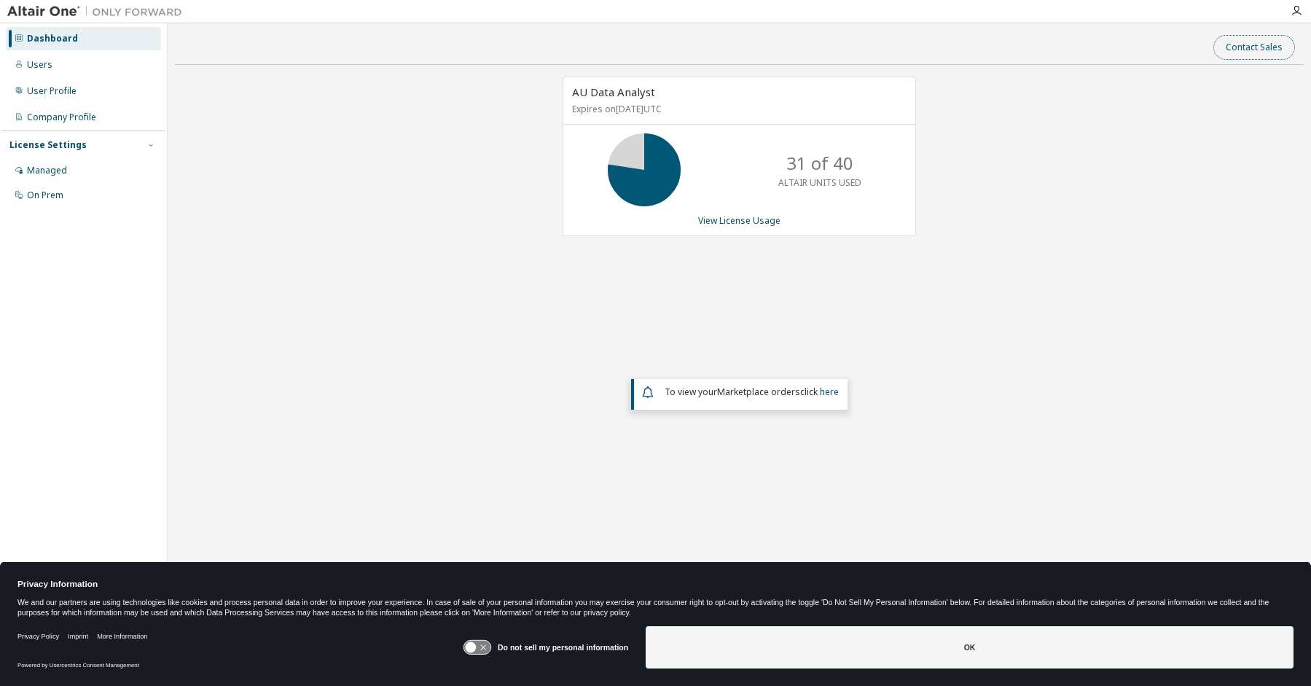
click at [1239, 49] on button "Contact Sales" at bounding box center [1254, 47] width 82 height 25
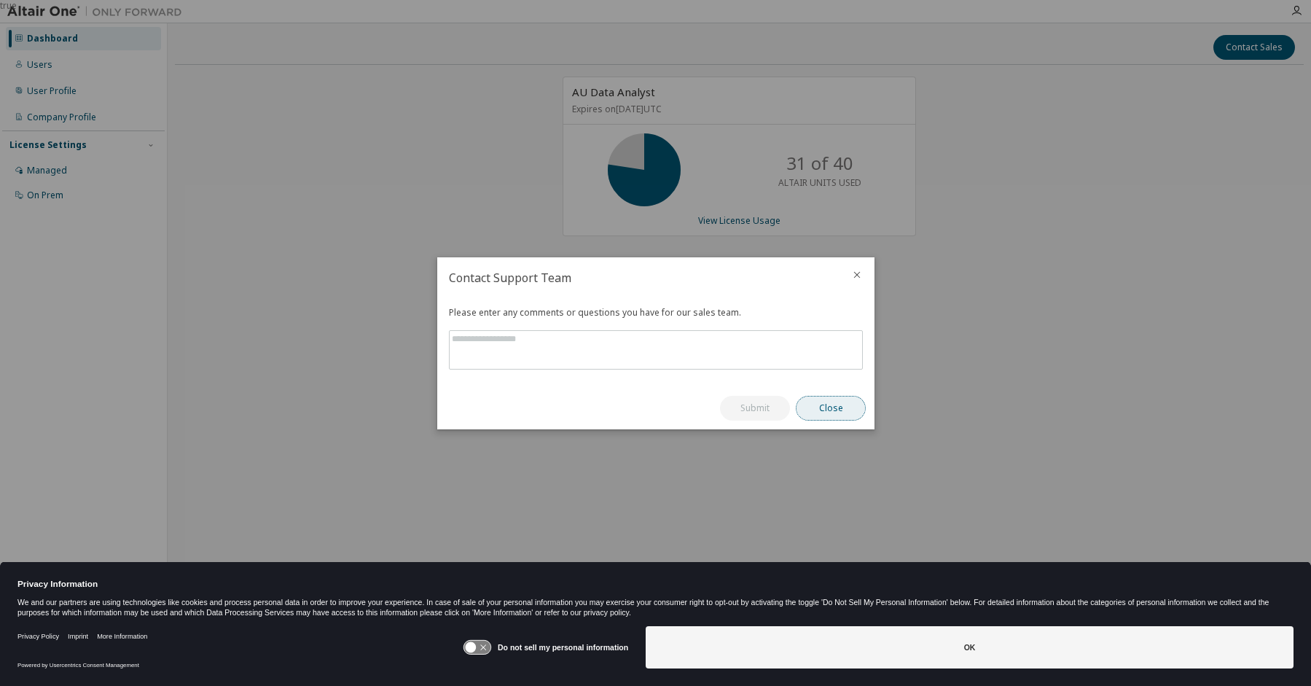
click at [824, 407] on button "Close" at bounding box center [831, 408] width 70 height 25
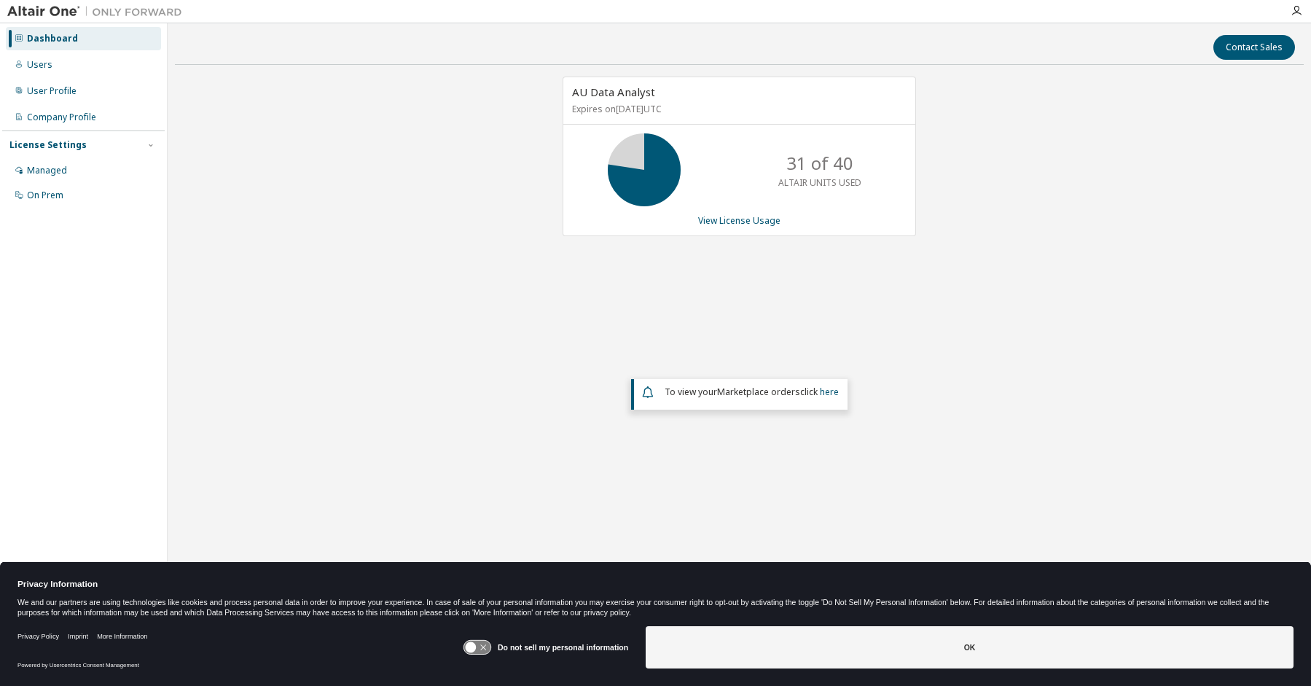
click at [1233, 94] on div "AU Data Analyst Expires on [DATE] UTC 31 of 40 ALTAIR UNITS USED View License U…" at bounding box center [739, 300] width 1129 height 446
click at [1296, 12] on icon "button" at bounding box center [1296, 11] width 12 height 12
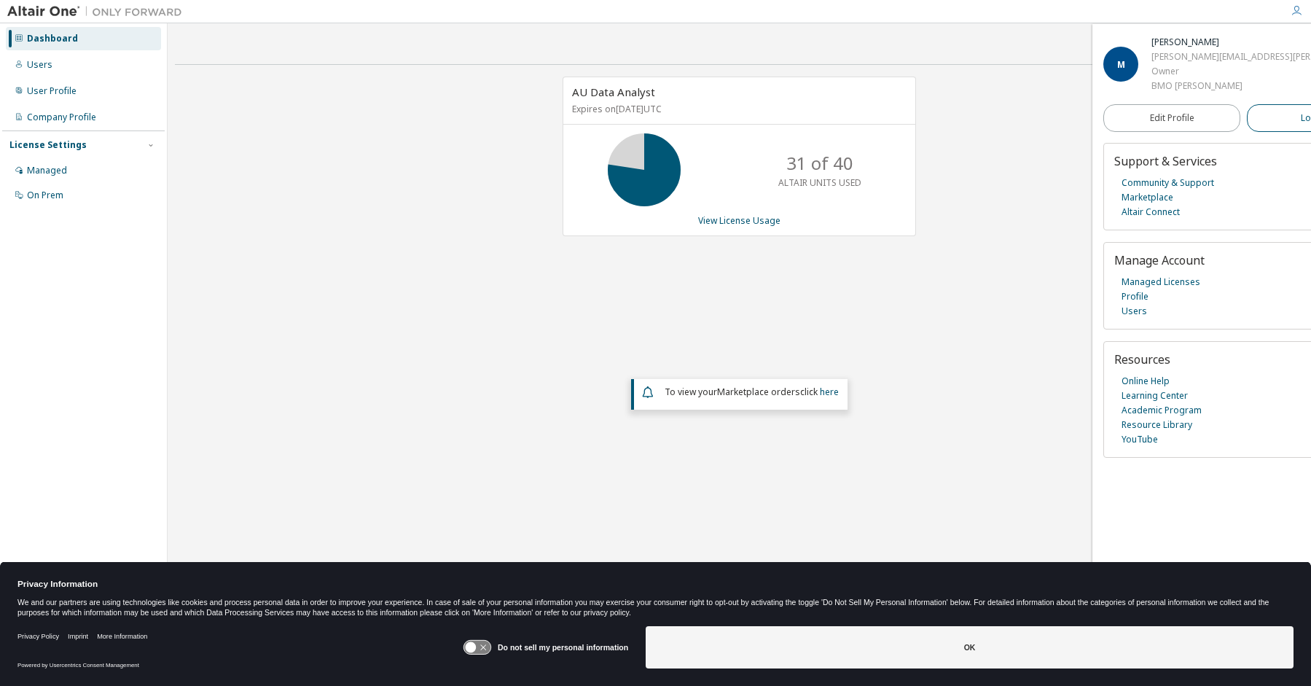
click at [1301, 116] on span "Logout" at bounding box center [1316, 118] width 30 height 15
